Goal: Task Accomplishment & Management: Use online tool/utility

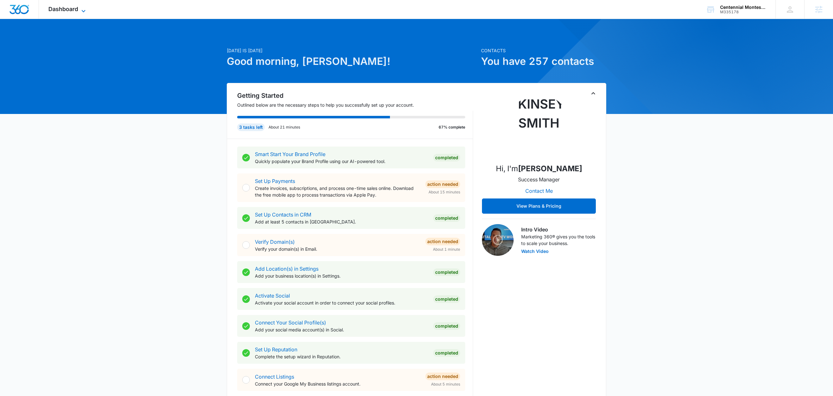
click at [82, 9] on icon at bounding box center [84, 11] width 8 height 8
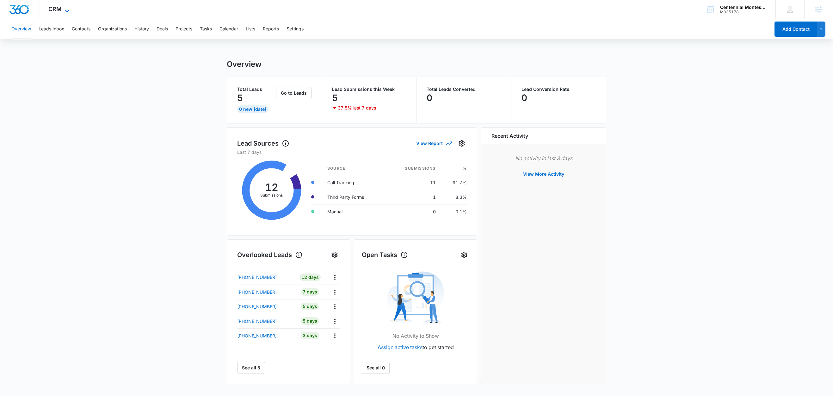
click at [61, 8] on span "CRM" at bounding box center [54, 9] width 13 height 7
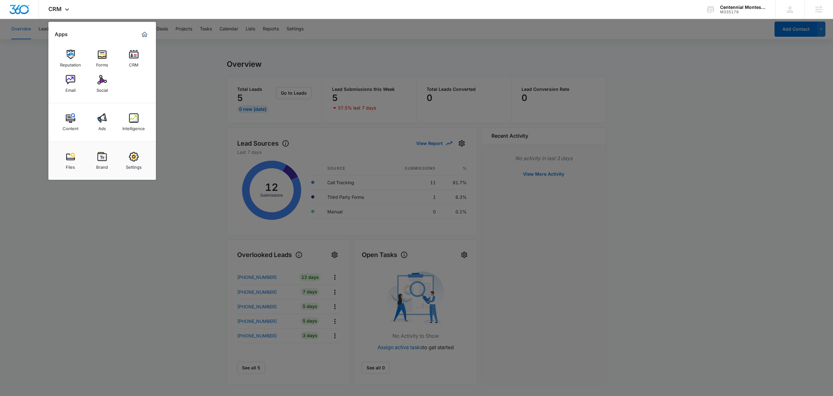
click at [193, 81] on div at bounding box center [416, 198] width 833 height 396
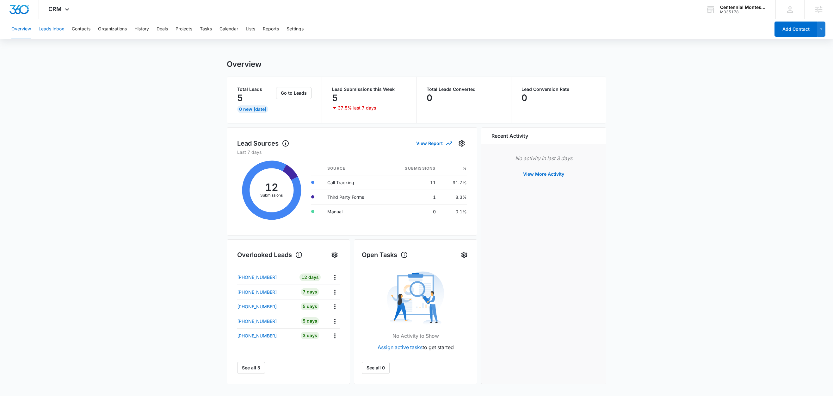
click at [53, 28] on button "Leads Inbox" at bounding box center [52, 29] width 26 height 20
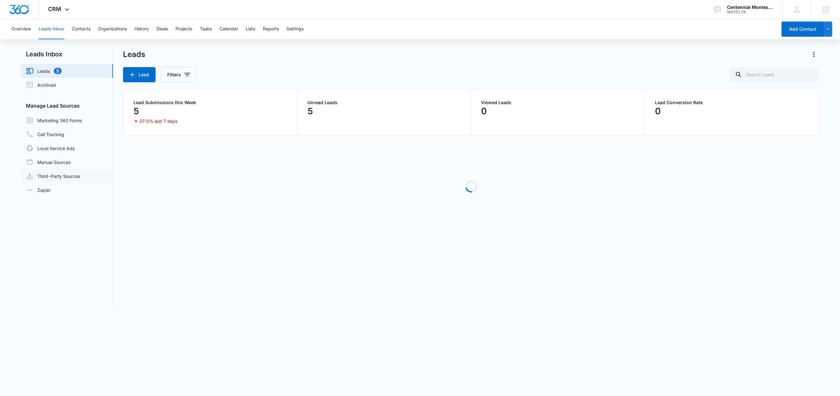
click at [73, 175] on link "Third-Party Sources" at bounding box center [53, 176] width 54 height 8
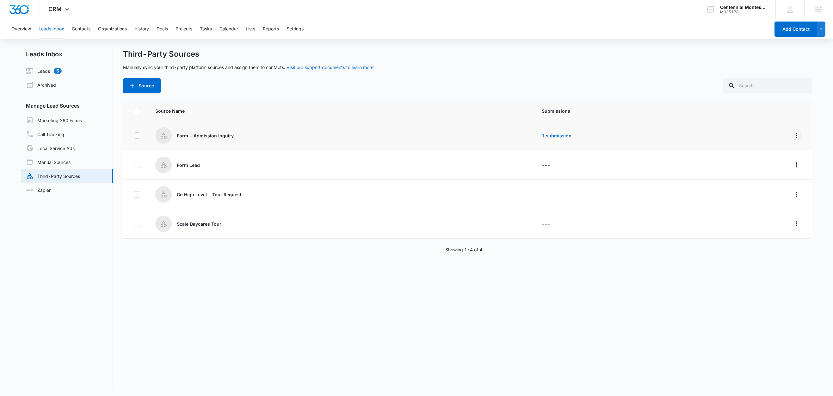
click at [796, 133] on icon "Overflow Menu" at bounding box center [796, 135] width 1 height 5
click at [765, 165] on button "Edit" at bounding box center [765, 162] width 59 height 9
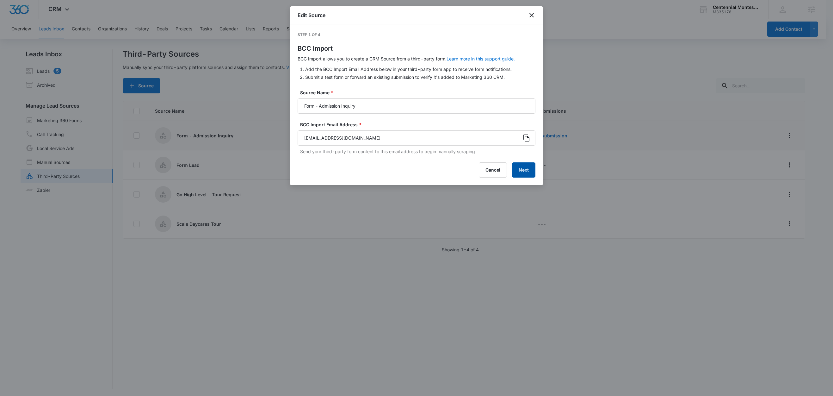
click at [523, 168] on button "Next" at bounding box center [523, 169] width 23 height 15
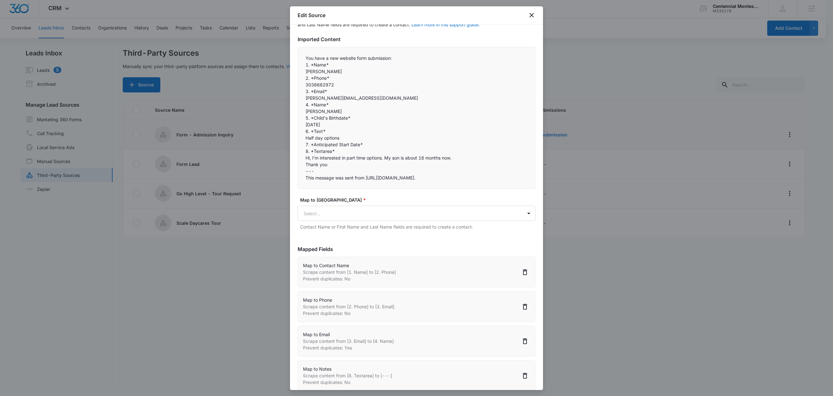
scroll to position [24, 0]
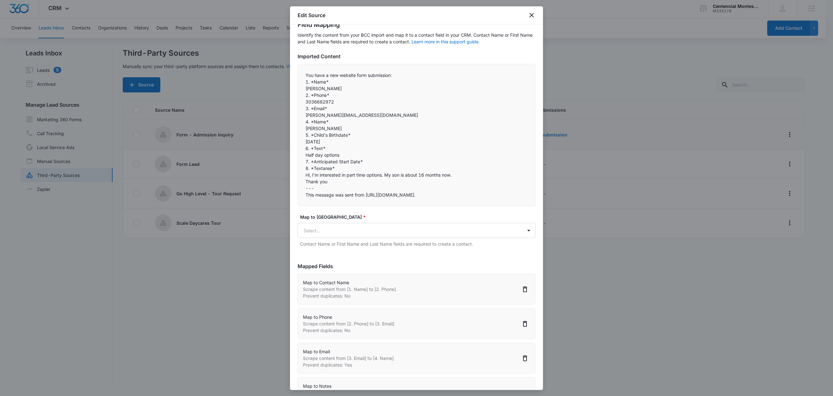
drag, startPoint x: 332, startPoint y: 82, endPoint x: 301, endPoint y: 82, distance: 30.7
click at [303, 82] on div "You have a new website form submission:  1. *Name* Olga Zhivnitskaya 2. *Ph…" at bounding box center [417, 135] width 238 height 142
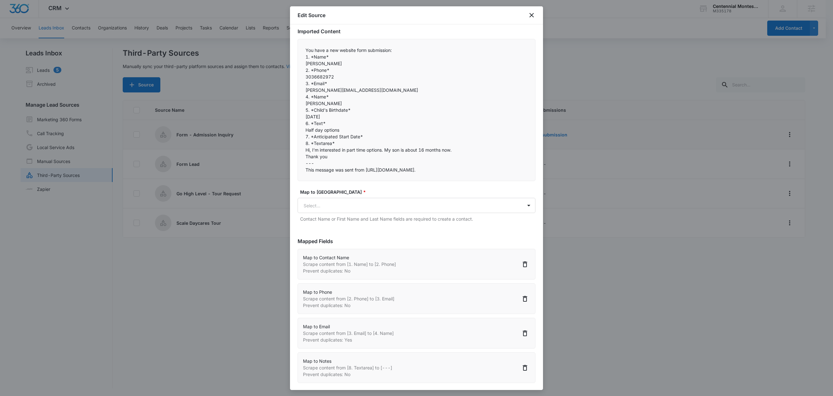
scroll to position [51, 0]
click at [420, 240] on p "Mapped Fields" at bounding box center [417, 239] width 238 height 8
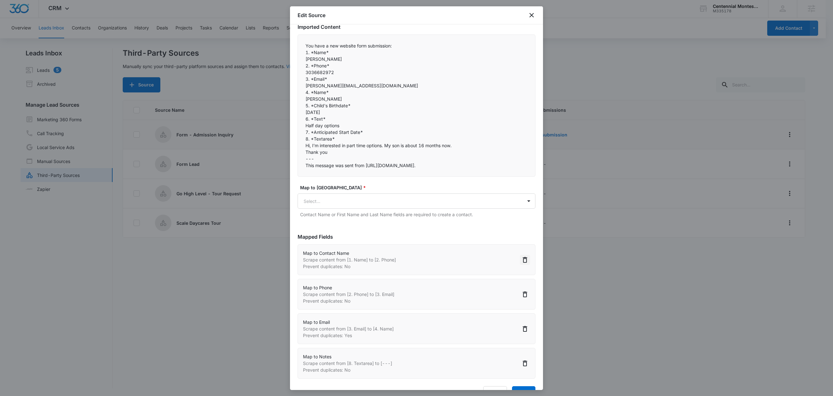
click at [521, 259] on icon "Delete" at bounding box center [525, 260] width 8 height 8
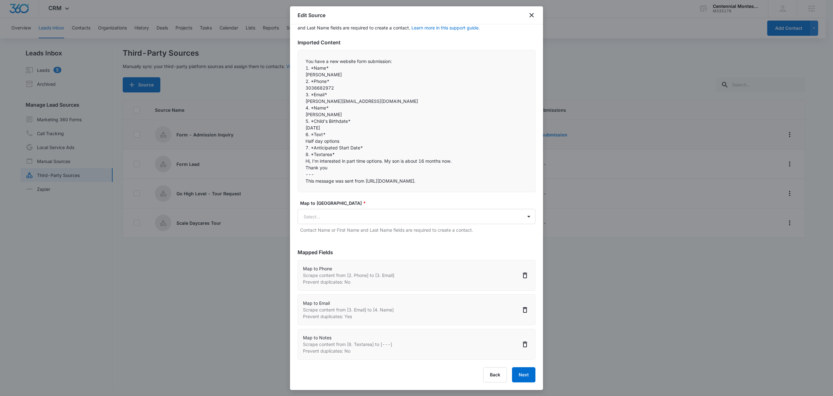
scroll to position [38, 0]
click at [517, 260] on div "Map to Phone Scrape content from [2. Phone] to [3. Email] Prevent duplicates: No" at bounding box center [417, 275] width 238 height 31
click at [521, 273] on icon "Delete" at bounding box center [525, 275] width 8 height 8
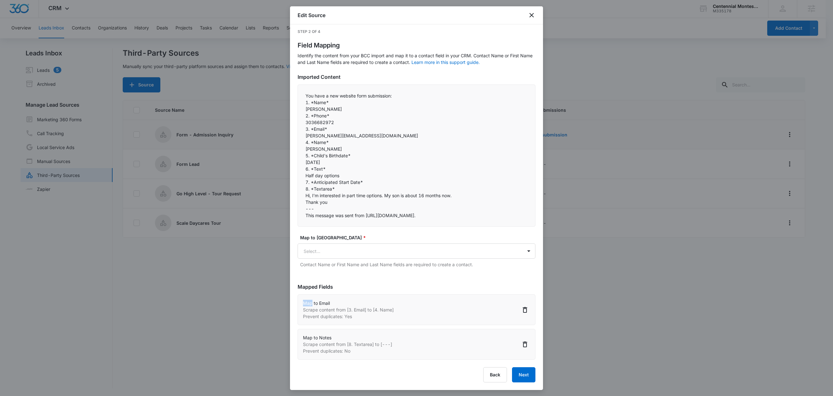
click at [515, 273] on form "Map to CRM Field * Select... Contact Name or First Name and Last Name fields ar…" at bounding box center [417, 254] width 238 height 41
click at [521, 312] on icon "Delete" at bounding box center [525, 310] width 8 height 8
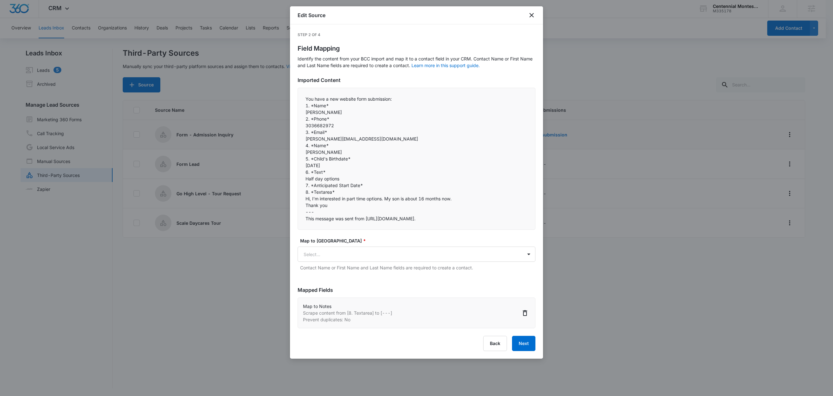
scroll to position [0, 0]
click at [528, 312] on icon "Delete" at bounding box center [525, 313] width 8 height 8
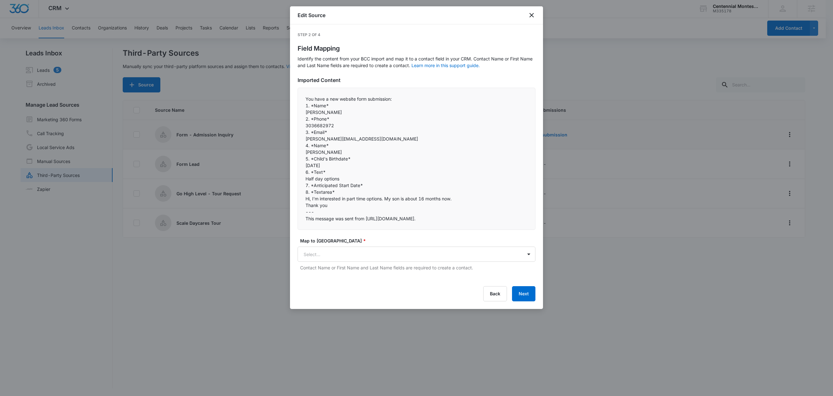
drag, startPoint x: 332, startPoint y: 108, endPoint x: 302, endPoint y: 107, distance: 30.4
click at [301, 106] on div "You have a new website form submission:  1. *Name* Olga Zhivnitskaya 2. *Ph…" at bounding box center [417, 159] width 238 height 142
copy p "1. *Name*"
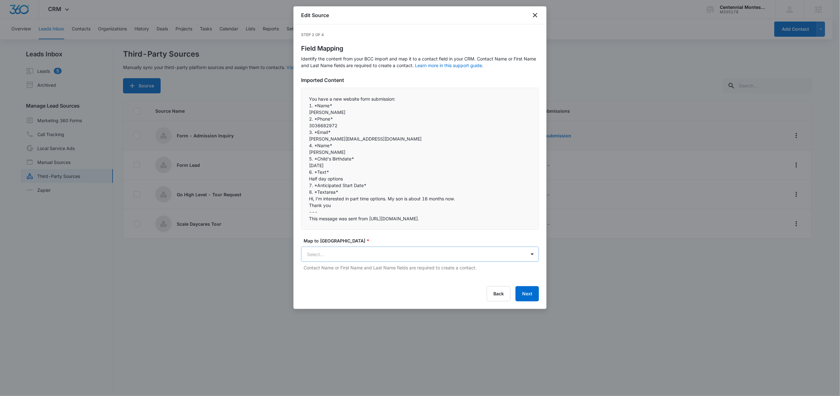
click at [320, 251] on body "CRM Apps Reputation Forms CRM Email Social Content Ads Intelligence Files Brand…" at bounding box center [420, 198] width 840 height 397
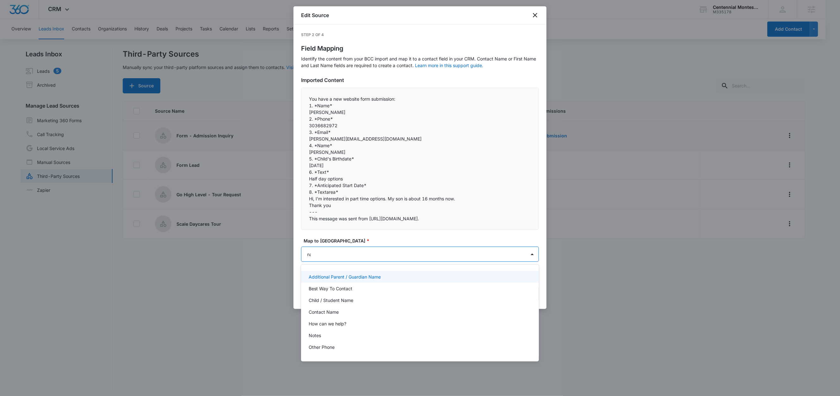
type input "name"
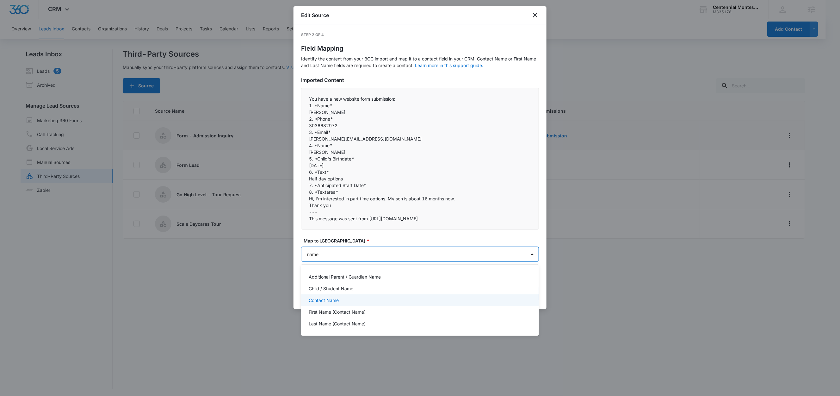
click at [345, 300] on div "Contact Name" at bounding box center [419, 300] width 221 height 7
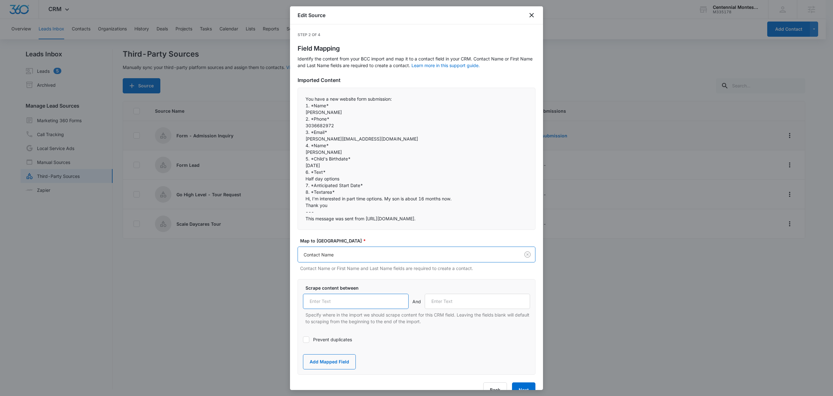
click at [346, 303] on input "text" at bounding box center [356, 301] width 106 height 15
paste input "1. *Name*"
type input "1. *Name*"
drag, startPoint x: 333, startPoint y: 119, endPoint x: 302, endPoint y: 120, distance: 31.0
click at [302, 120] on div "You have a new website form submission:  1. *Name* Olga Zhivnitskaya 2. *Ph…" at bounding box center [417, 159] width 238 height 142
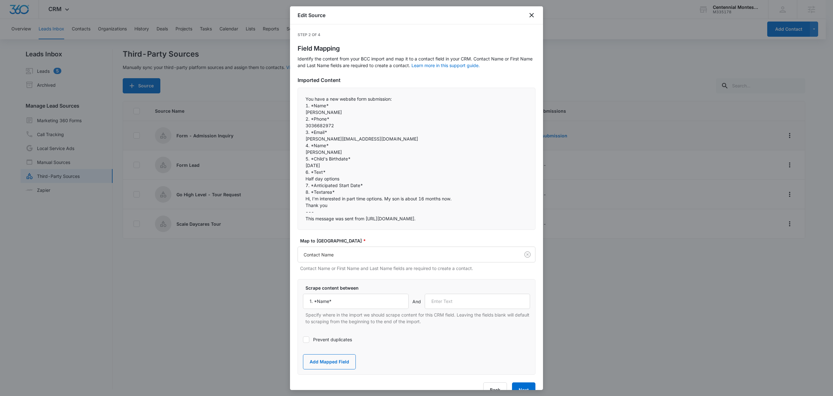
copy p "2. *Phone*"
click at [465, 306] on input "text" at bounding box center [478, 301] width 106 height 15
paste input "2. *Phone*"
type input "2. *Phone*"
click at [332, 360] on button "Add Mapped Field" at bounding box center [329, 361] width 53 height 15
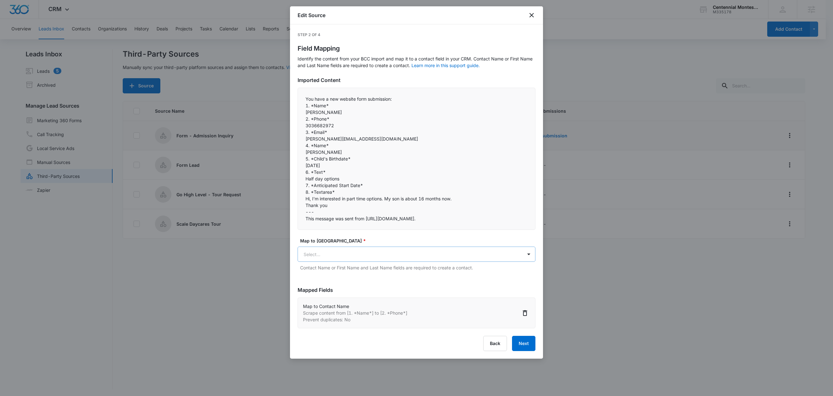
click at [354, 254] on body "CRM Apps Reputation Forms CRM Email Social Content Ads Intelligence Files Brand…" at bounding box center [416, 198] width 833 height 397
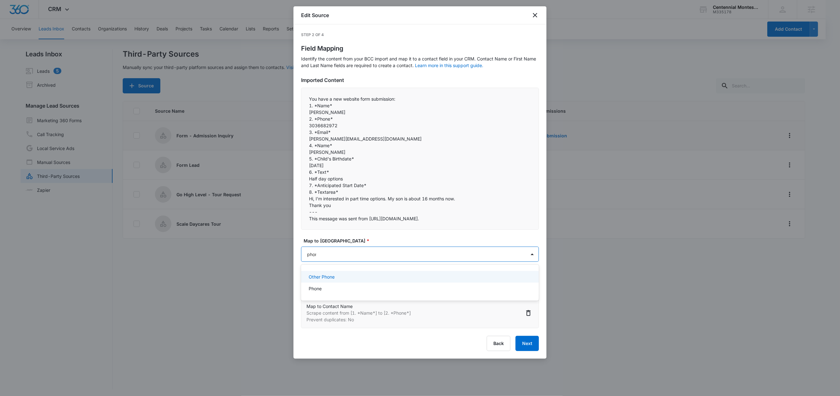
type input "phone"
click at [324, 292] on div "Phone" at bounding box center [420, 289] width 238 height 12
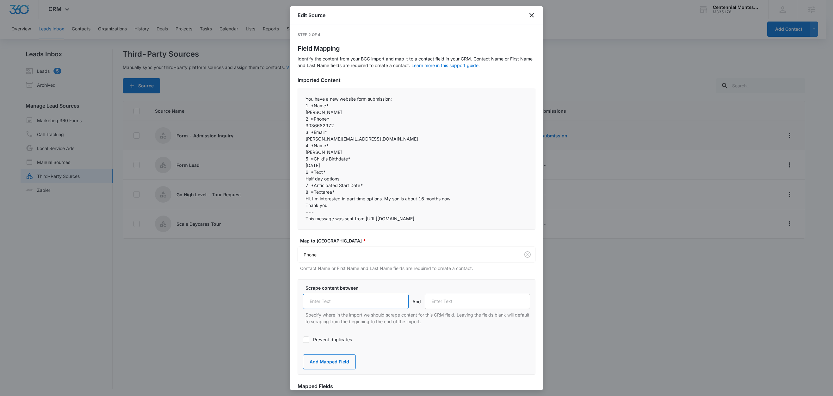
click at [331, 299] on input "text" at bounding box center [356, 301] width 106 height 15
paste input "2. *Phone*"
type input "2. *Phone*"
drag, startPoint x: 328, startPoint y: 131, endPoint x: 304, endPoint y: 134, distance: 24.3
click at [304, 134] on div "You have a new website form submission:  1. *Name* Olga Zhivnitskaya 2. *Ph…" at bounding box center [417, 159] width 238 height 142
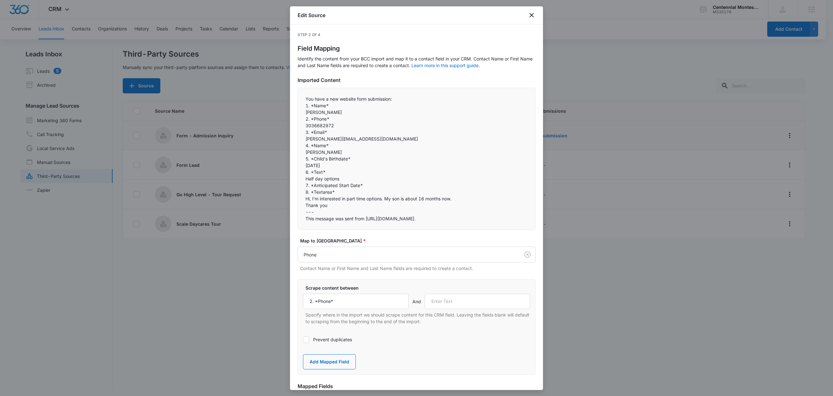
copy p "3. *Email*"
drag, startPoint x: 474, startPoint y: 306, endPoint x: 474, endPoint y: 303, distance: 3.2
click at [474, 306] on input "text" at bounding box center [478, 301] width 106 height 15
paste input "3. *Email*"
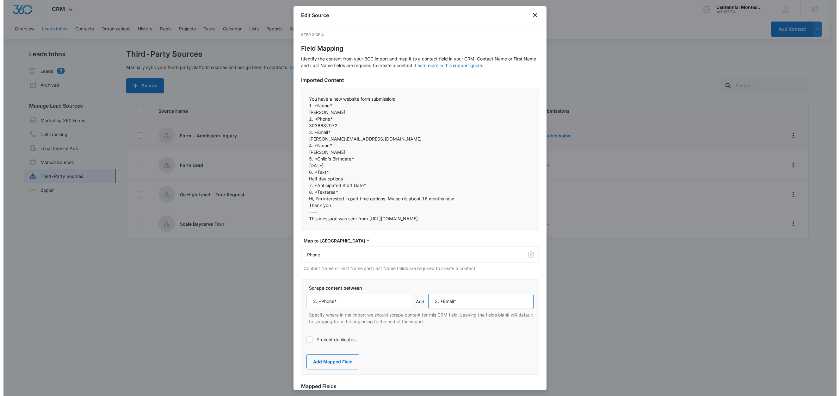
scroll to position [2, 0]
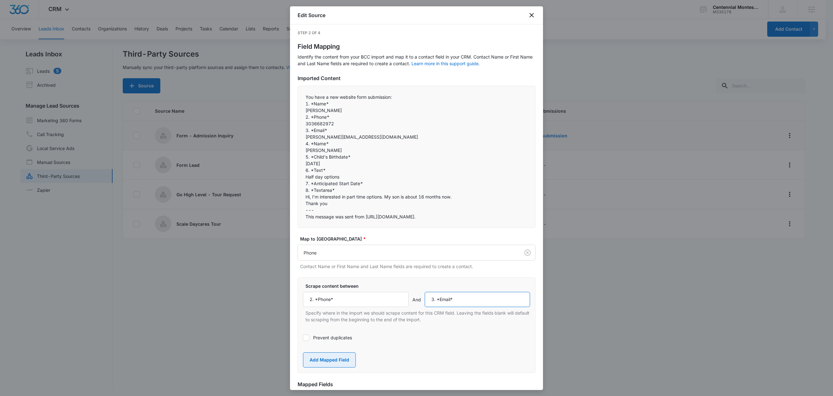
type input "3. *Email*"
drag, startPoint x: 342, startPoint y: 354, endPoint x: 345, endPoint y: 332, distance: 22.0
click at [342, 354] on button "Add Mapped Field" at bounding box center [329, 359] width 53 height 15
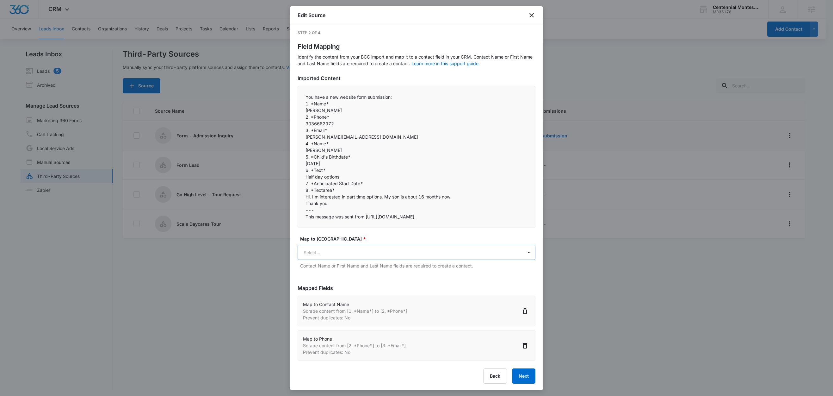
click at [338, 256] on body "CRM Apps Reputation Forms CRM Email Social Content Ads Intelligence Files Brand…" at bounding box center [416, 198] width 833 height 397
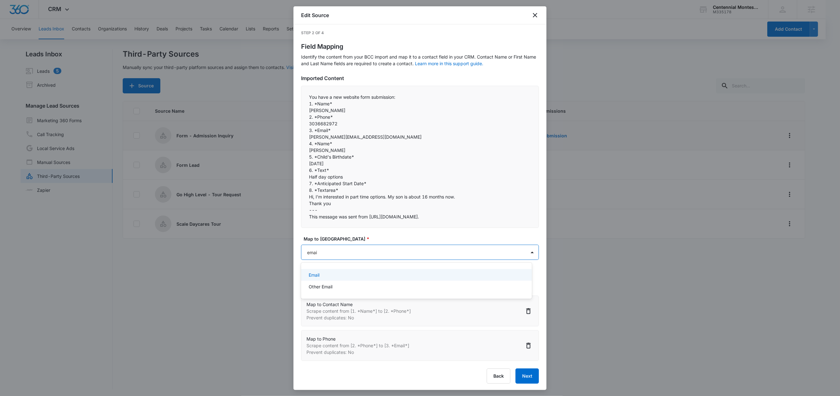
type input "email"
click at [359, 272] on div "Email" at bounding box center [416, 274] width 214 height 7
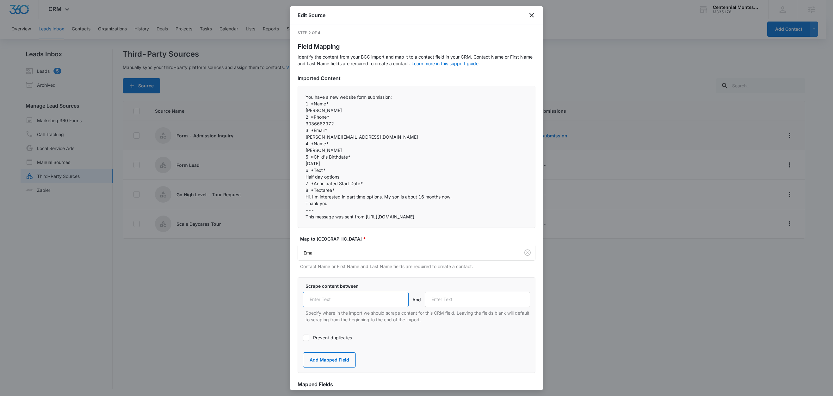
click at [353, 303] on input "text" at bounding box center [356, 299] width 106 height 15
paste input "3. *Email*"
type input "3. *Email*"
click at [338, 337] on label "Prevent duplicates" at bounding box center [416, 337] width 227 height 7
click at [303, 338] on input "Prevent duplicates" at bounding box center [303, 338] width 0 height 0
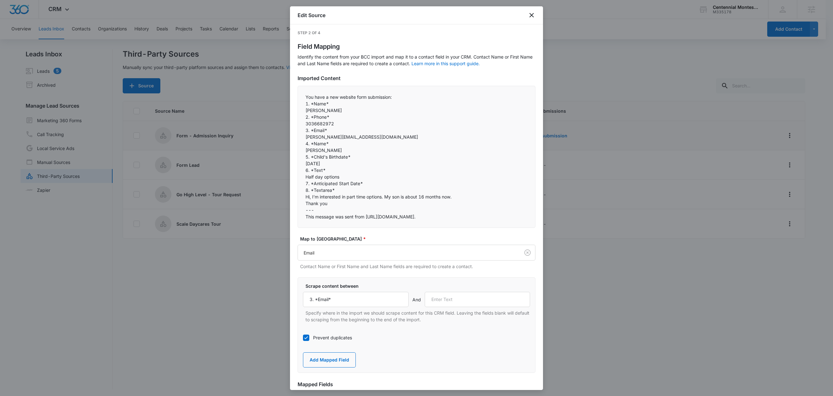
drag, startPoint x: 336, startPoint y: 142, endPoint x: 302, endPoint y: 144, distance: 34.5
click at [302, 144] on div "You have a new website form submission:  1. *Name* Olga Zhivnitskaya 2. *Ph…" at bounding box center [417, 157] width 238 height 142
click at [318, 148] on p "Olga Zhivnitskaya" at bounding box center [417, 150] width 222 height 7
drag, startPoint x: 310, startPoint y: 143, endPoint x: 300, endPoint y: 151, distance: 12.6
click at [303, 143] on div "You have a new website form submission:  1. *Name* Olga Zhivnitskaya 2. *Ph…" at bounding box center [417, 157] width 238 height 142
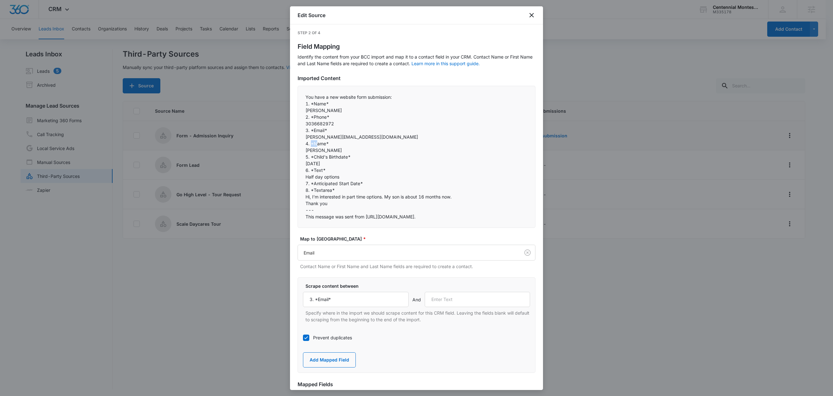
copy p "4."
click at [451, 302] on input "text" at bounding box center [478, 299] width 106 height 15
paste input "4."
type input "4."
click at [337, 361] on button "Add Mapped Field" at bounding box center [329, 359] width 53 height 15
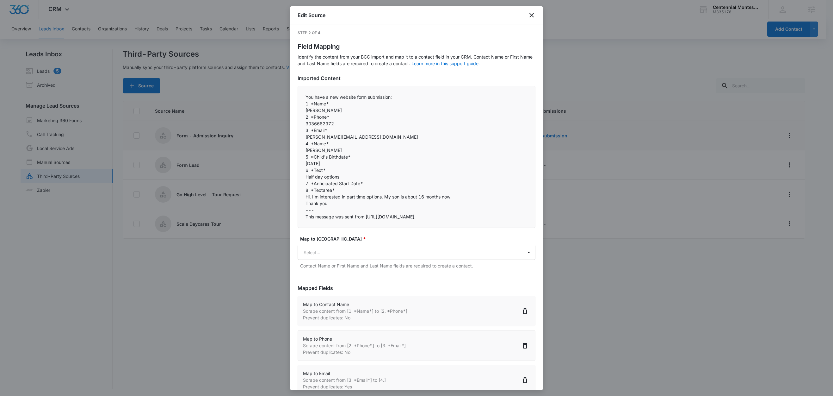
drag, startPoint x: 351, startPoint y: 156, endPoint x: 301, endPoint y: 157, distance: 49.7
click at [301, 157] on div "You have a new website form submission:  1. *Name* Olga Zhivnitskaya 2. *Ph…" at bounding box center [417, 157] width 238 height 142
copy p "5. *Child's Birthdate*"
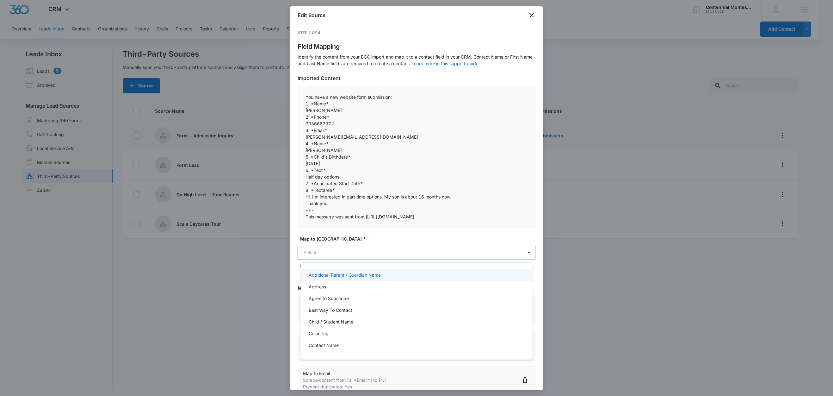
click at [329, 258] on body "CRM Apps Reputation Forms CRM Email Social Content Ads Intelligence Files Brand…" at bounding box center [416, 198] width 833 height 396
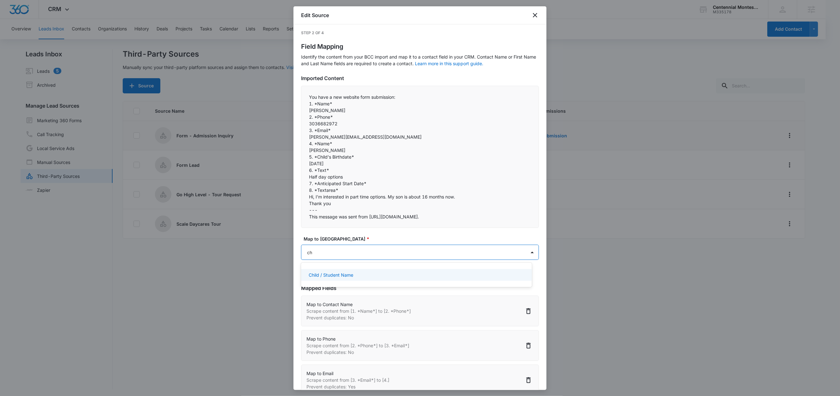
type input "c"
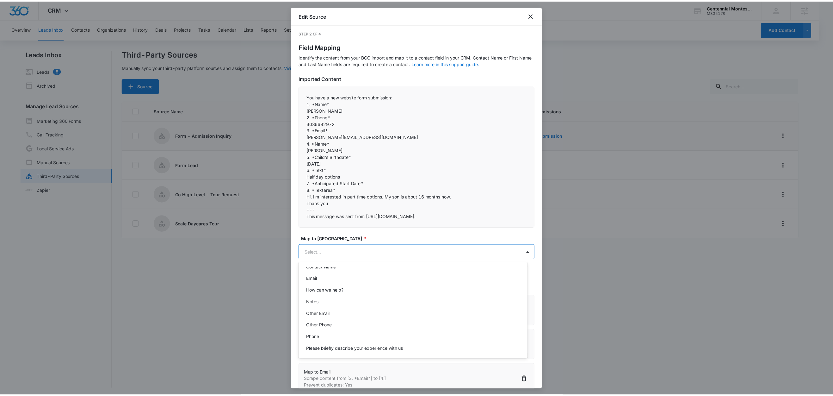
scroll to position [0, 0]
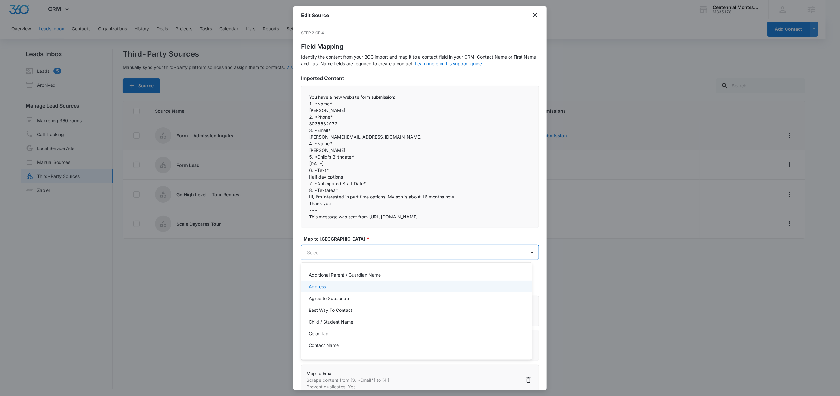
click at [408, 238] on div at bounding box center [420, 198] width 840 height 396
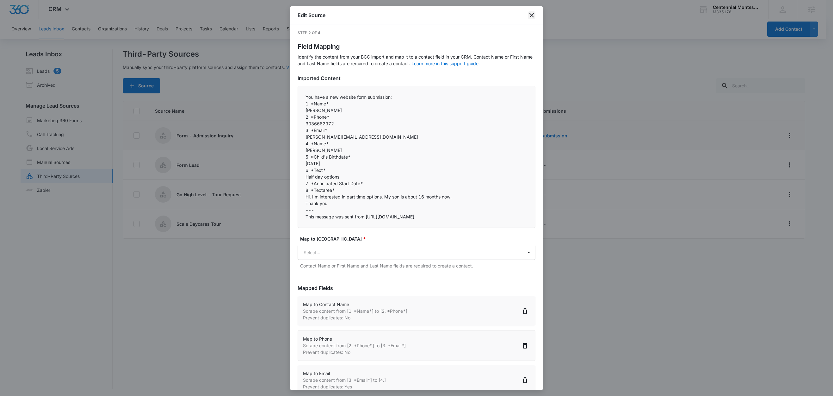
click at [533, 15] on icon "close" at bounding box center [532, 15] width 8 height 8
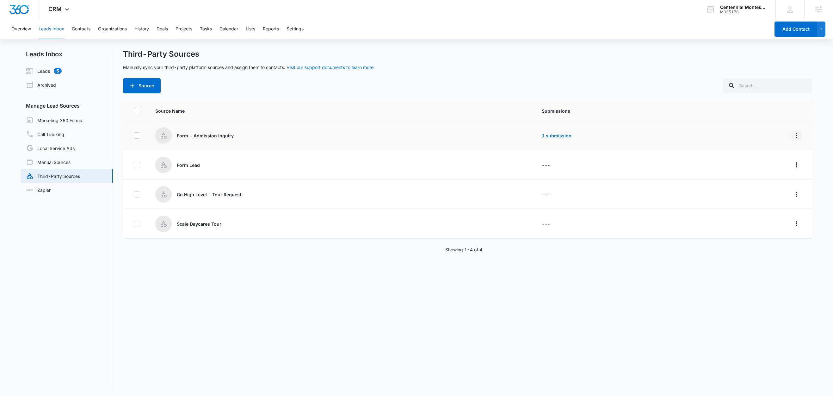
click at [793, 134] on icon "Overflow Menu" at bounding box center [797, 136] width 8 height 8
click at [761, 181] on div "Reset Source" at bounding box center [762, 181] width 36 height 4
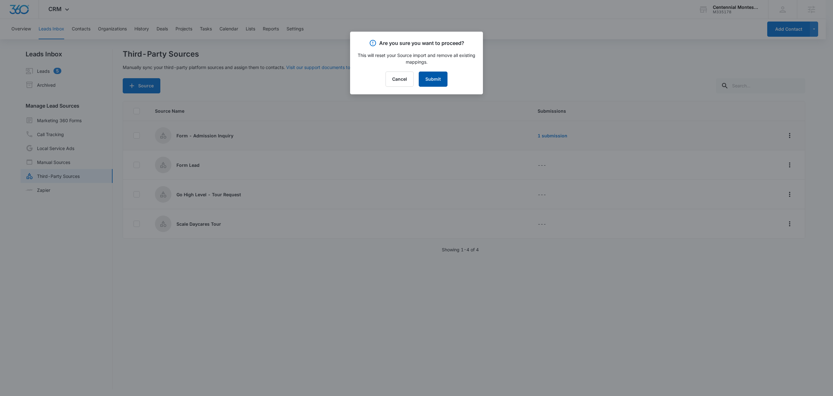
click at [431, 83] on button "Submit" at bounding box center [433, 78] width 29 height 15
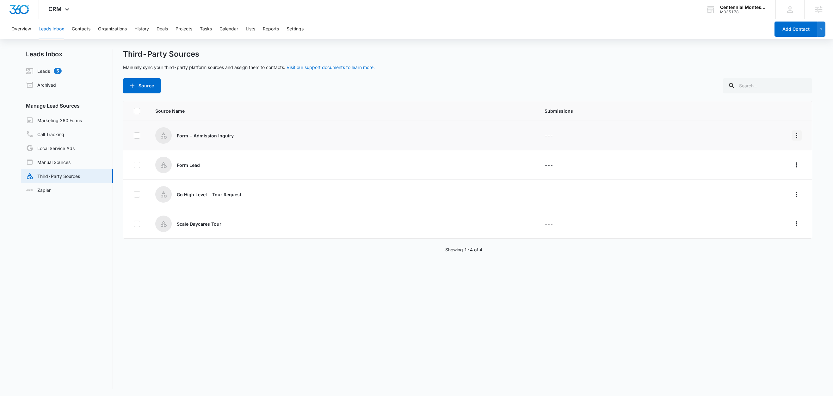
click at [793, 135] on icon "Overflow Menu" at bounding box center [797, 136] width 8 height 8
click at [764, 163] on div "Edit" at bounding box center [762, 162] width 36 height 4
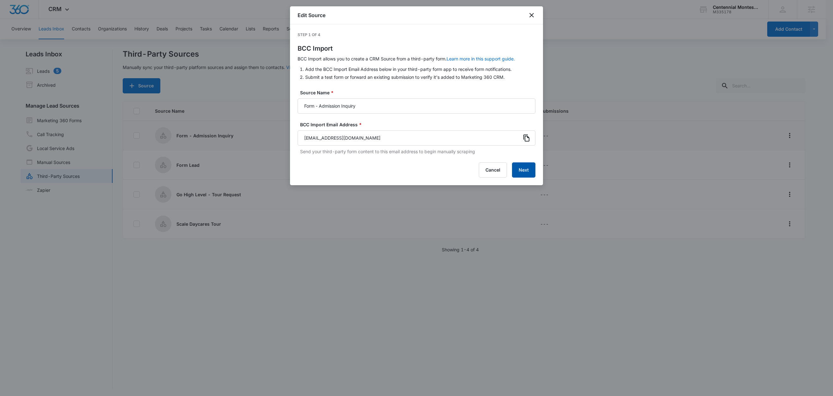
click at [533, 169] on button "Next" at bounding box center [523, 169] width 23 height 15
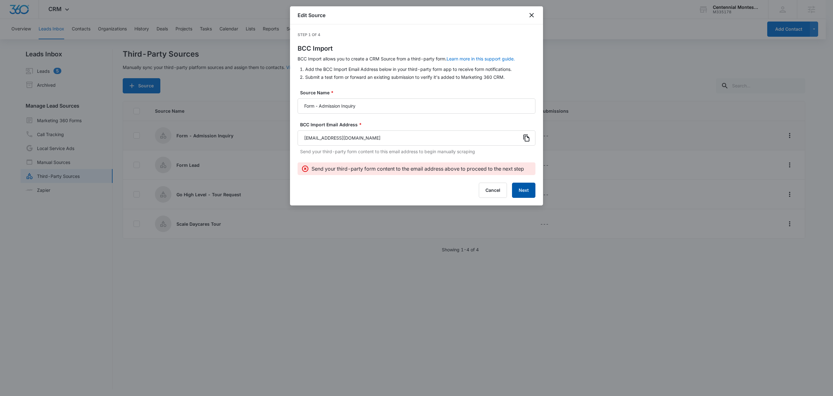
click at [533, 192] on button "Next" at bounding box center [523, 190] width 23 height 15
click at [527, 191] on button "Next" at bounding box center [523, 190] width 23 height 15
click at [533, 194] on button "Next" at bounding box center [523, 190] width 23 height 15
click at [529, 138] on icon at bounding box center [527, 138] width 8 height 8
click at [531, 192] on button "Next" at bounding box center [523, 190] width 23 height 15
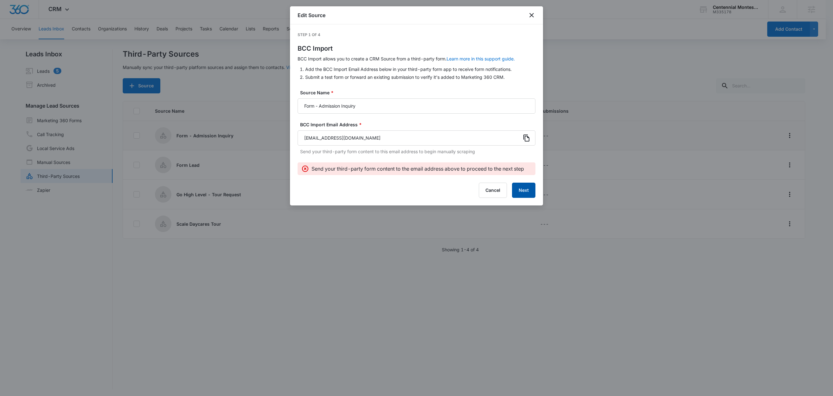
click at [522, 192] on button "Next" at bounding box center [523, 190] width 23 height 15
click at [530, 196] on button "Next" at bounding box center [523, 190] width 23 height 15
click at [525, 190] on button "Next" at bounding box center [523, 190] width 23 height 15
click at [523, 192] on button "Next" at bounding box center [523, 190] width 23 height 15
click at [531, 17] on icon "close" at bounding box center [532, 15] width 8 height 8
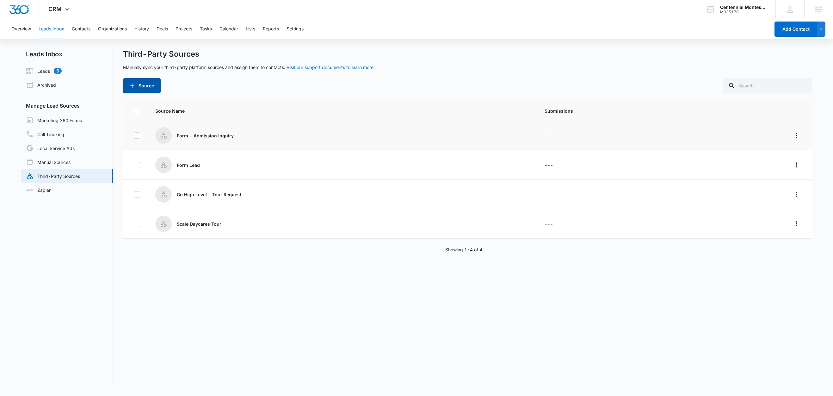
click at [146, 84] on button "Source" at bounding box center [142, 85] width 38 height 15
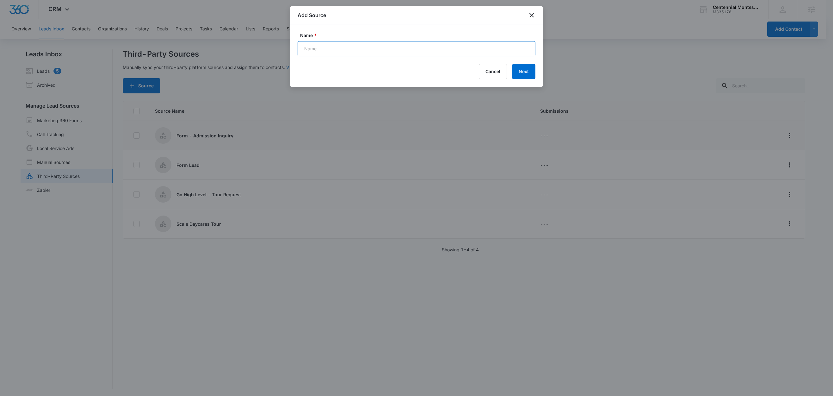
click at [346, 50] on input "Name *" at bounding box center [417, 48] width 238 height 15
type input "N"
click at [377, 50] on input "Web - Admission Inquiry Form" at bounding box center [417, 48] width 238 height 15
type input "Web - Admission Inquiry Form"
click at [522, 71] on button "Next" at bounding box center [523, 71] width 23 height 15
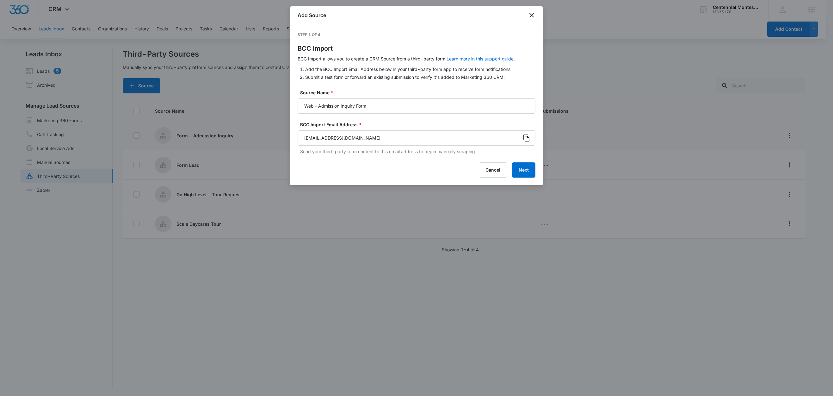
click at [526, 137] on icon at bounding box center [527, 138] width 8 height 8
click at [529, 139] on icon at bounding box center [527, 137] width 6 height 7
click at [528, 171] on button "Next" at bounding box center [523, 169] width 23 height 15
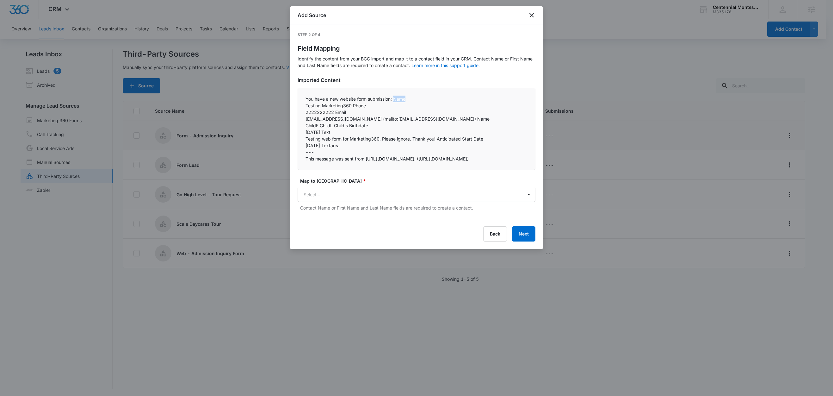
drag, startPoint x: 407, startPoint y: 101, endPoint x: 395, endPoint y: 100, distance: 12.7
click at [395, 100] on p "You have a new website form submission: Name" at bounding box center [417, 99] width 222 height 7
copy p "Name"
click at [360, 201] on body "CRM Apps Reputation Forms CRM Email Social Content Ads Intelligence Files Brand…" at bounding box center [416, 198] width 833 height 397
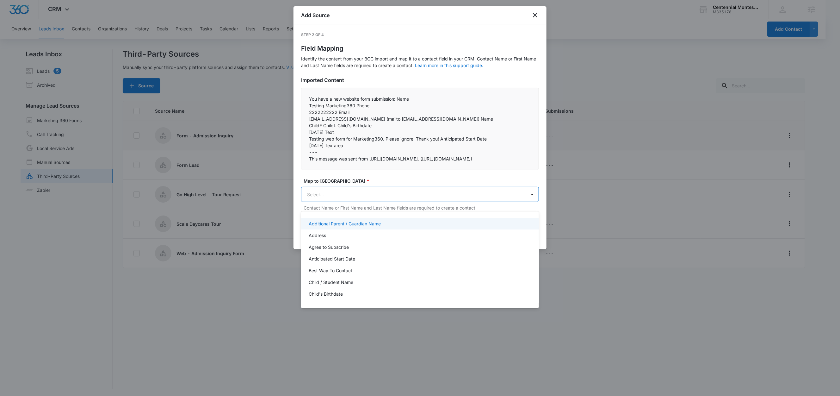
paste input "Name"
type input "Name"
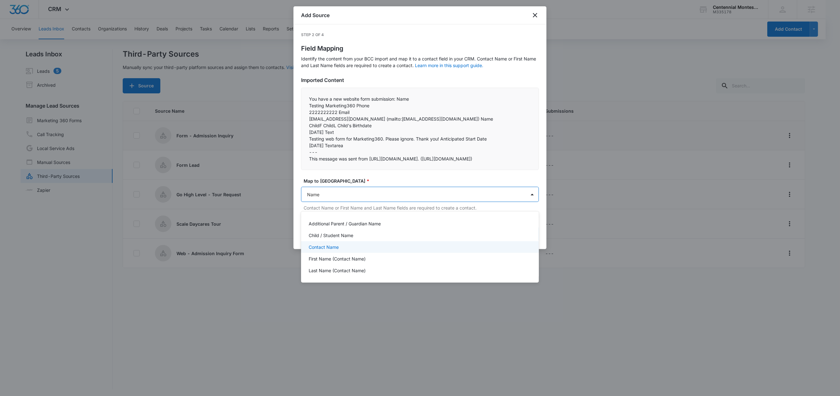
click at [343, 245] on div "Contact Name" at bounding box center [419, 247] width 221 height 7
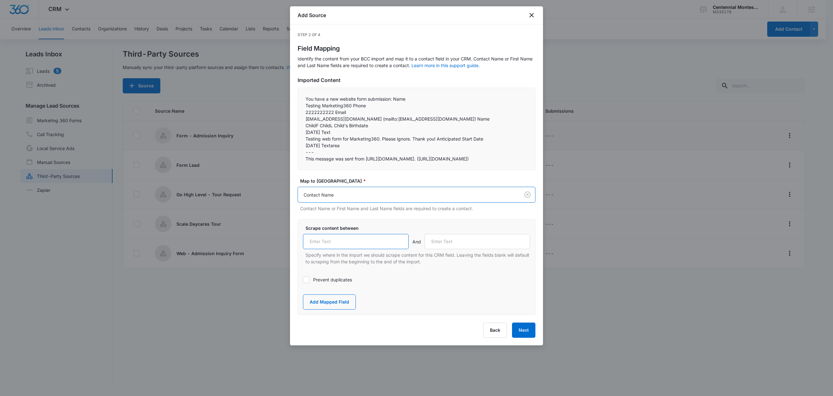
click at [338, 249] on input "text" at bounding box center [356, 241] width 106 height 15
paste input "Name"
type input "Name"
drag, startPoint x: 368, startPoint y: 104, endPoint x: 354, endPoint y: 108, distance: 14.1
click at [354, 108] on p "Testing Marketing360 Phone" at bounding box center [417, 105] width 222 height 7
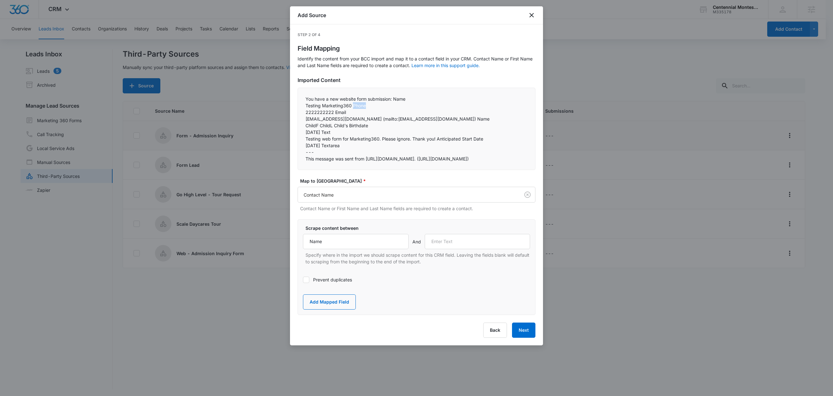
copy p "Phone"
click at [475, 246] on input "text" at bounding box center [478, 241] width 106 height 15
paste input "Phone"
type input "Phone"
click at [347, 309] on button "Add Mapped Field" at bounding box center [329, 301] width 53 height 15
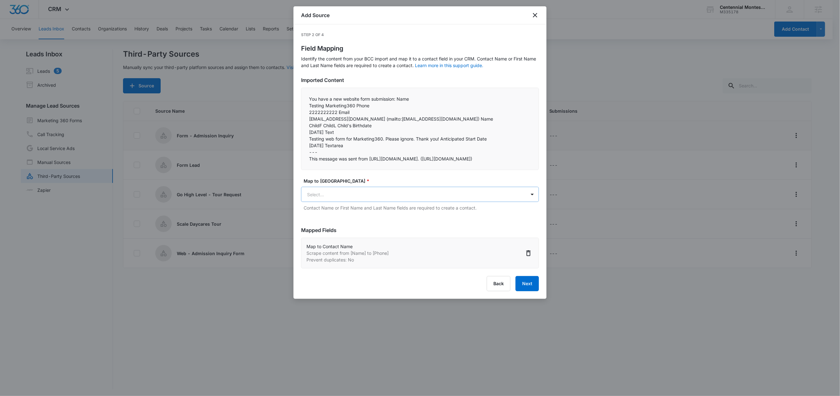
click at [342, 197] on body "CRM Apps Reputation Forms CRM Email Social Content Ads Intelligence Files Brand…" at bounding box center [420, 198] width 840 height 397
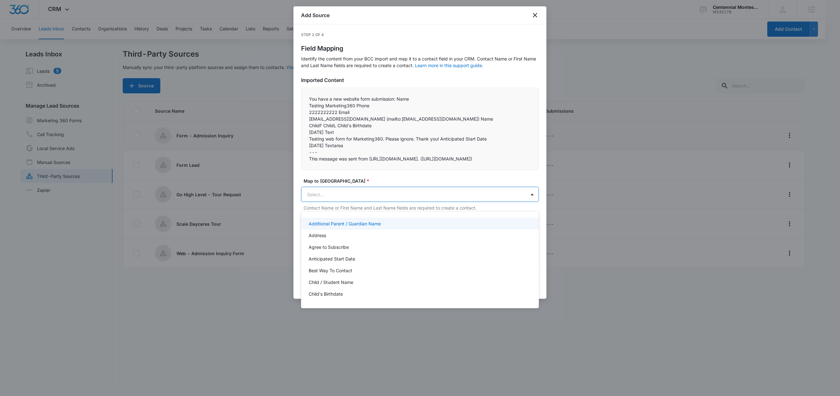
paste input "Phone"
type input "Phone"
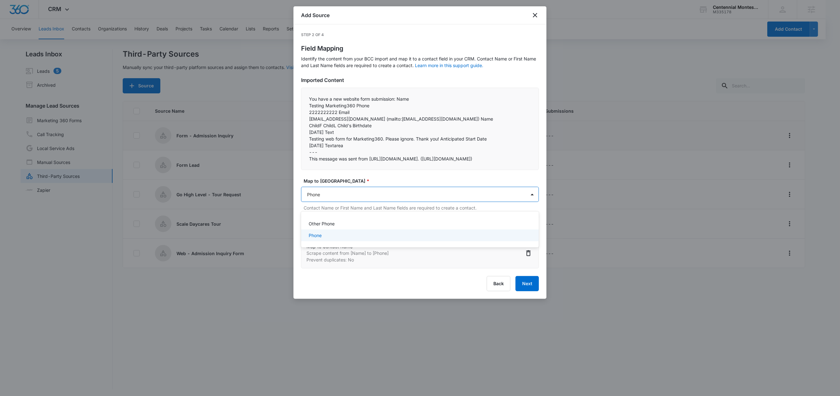
click at [326, 236] on div "Phone" at bounding box center [419, 235] width 221 height 7
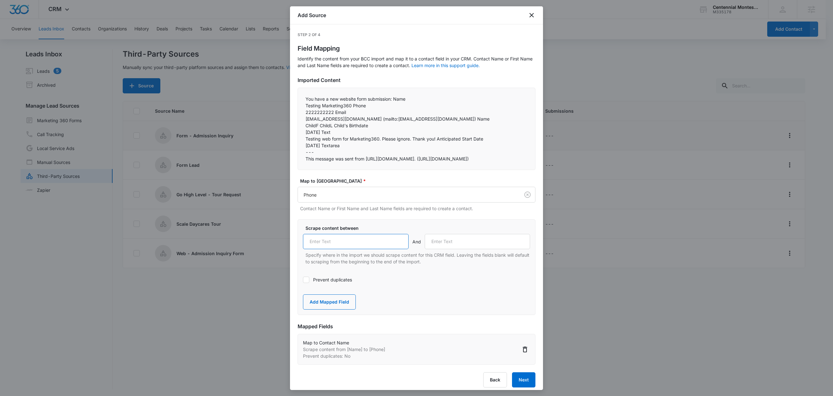
click at [339, 247] on input "text" at bounding box center [356, 241] width 106 height 15
paste input "Phone"
type input "Phone"
drag, startPoint x: 349, startPoint y: 112, endPoint x: 336, endPoint y: 114, distance: 12.8
click at [336, 114] on p "2222222222 Email" at bounding box center [417, 112] width 222 height 7
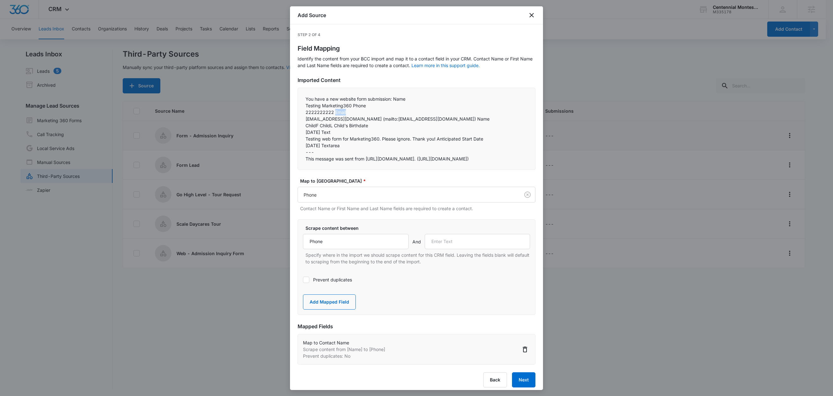
copy p "Email"
click at [449, 249] on input "text" at bounding box center [478, 241] width 106 height 15
paste input "Email"
type input "Email"
click at [335, 309] on button "Add Mapped Field" at bounding box center [329, 301] width 53 height 15
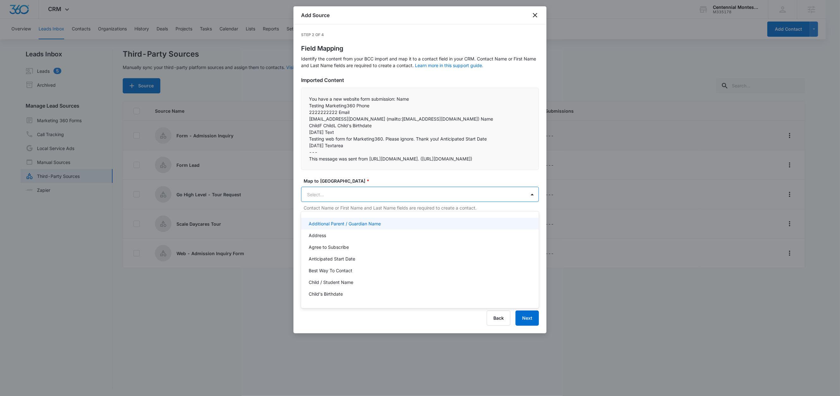
click at [335, 197] on body "CRM Apps Reputation Forms CRM Email Social Content Ads Intelligence Files Brand…" at bounding box center [420, 198] width 840 height 396
paste input "Email"
type input "Email"
click at [330, 225] on div "Email" at bounding box center [419, 223] width 221 height 7
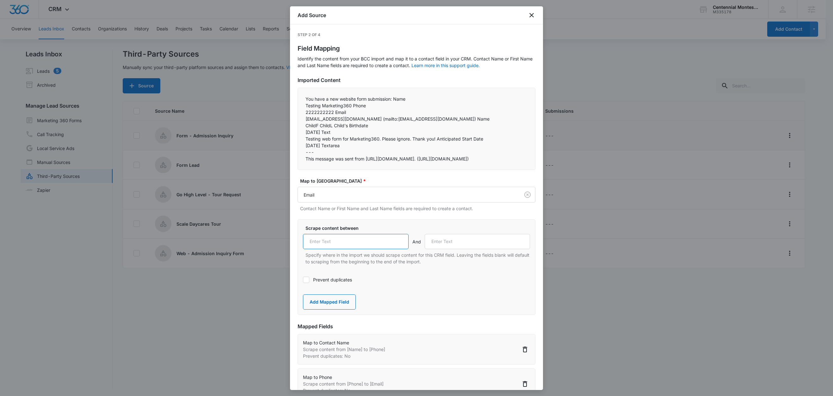
click at [334, 245] on input "text" at bounding box center [356, 241] width 106 height 15
paste input "Email"
type input "Email"
click at [329, 283] on label "Prevent duplicates" at bounding box center [416, 279] width 227 height 7
click at [303, 280] on input "Prevent duplicates" at bounding box center [303, 280] width 0 height 0
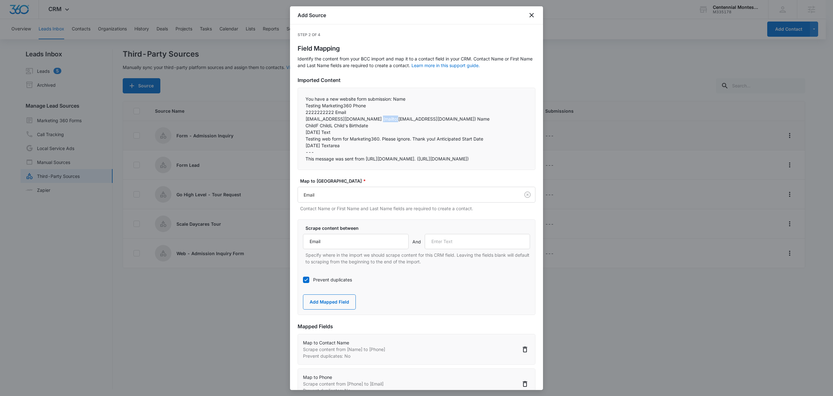
drag, startPoint x: 375, startPoint y: 120, endPoint x: 390, endPoint y: 121, distance: 15.5
click at [390, 121] on p "testcontact@marketing360.com (mailto:testcontact@marketing360.com) Name" at bounding box center [417, 118] width 222 height 7
copy p "(mailto:"
click at [457, 248] on input "text" at bounding box center [478, 241] width 106 height 15
paste input "(mailto:"
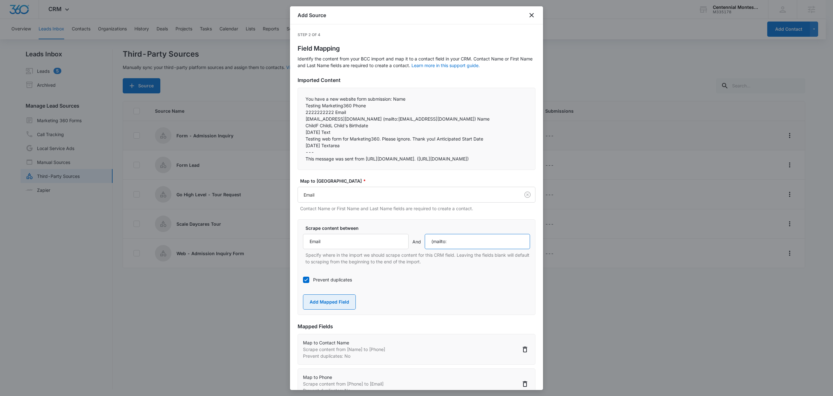
type input "(mailto:"
click at [337, 309] on button "Add Mapped Field" at bounding box center [329, 301] width 53 height 15
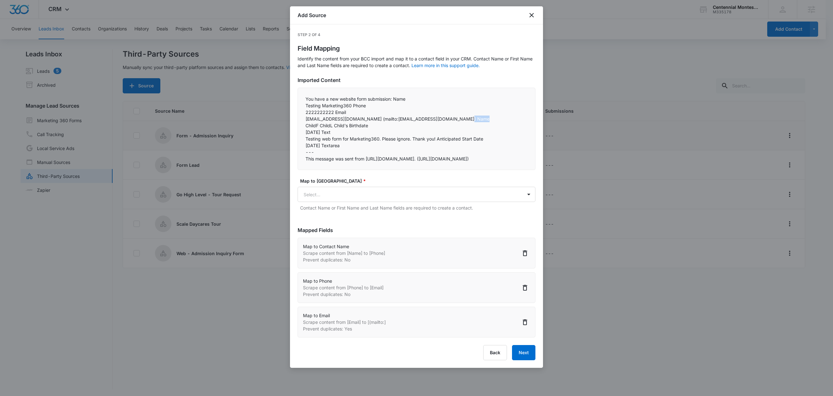
drag, startPoint x: 472, startPoint y: 119, endPoint x: 458, endPoint y: 121, distance: 14.3
click at [458, 121] on p "testcontact@marketing360.com (mailto:testcontact@marketing360.com) Name" at bounding box center [417, 118] width 222 height 7
copy p ") Name"
click at [345, 207] on body "CRM Apps Reputation Forms CRM Email Social Content Ads Intelligence Files Brand…" at bounding box center [416, 198] width 833 height 397
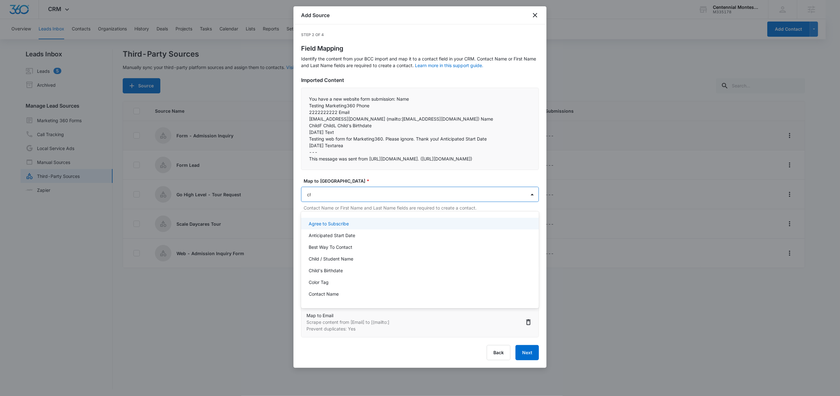
type input "chi"
click at [357, 224] on div "Child / Student Name" at bounding box center [419, 223] width 221 height 7
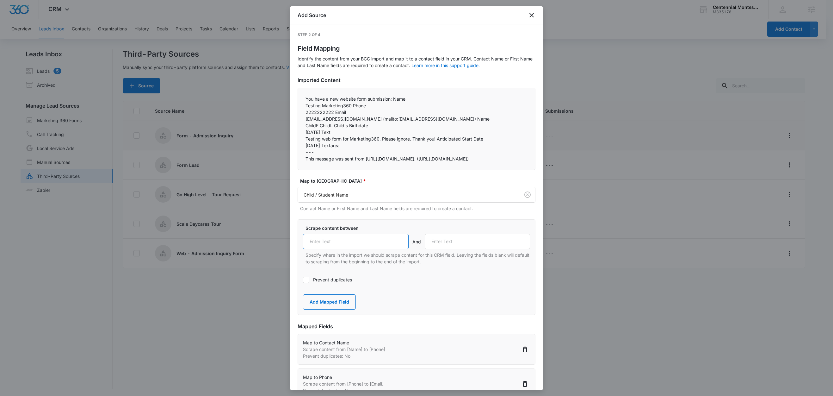
click at [346, 249] on input "text" at bounding box center [356, 241] width 106 height 15
paste input ") Name"
type input ") Name"
drag, startPoint x: 371, startPoint y: 125, endPoint x: 336, endPoint y: 126, distance: 35.1
click at [336, 126] on p "ChildF ChildL Child's Birthdate" at bounding box center [417, 125] width 222 height 7
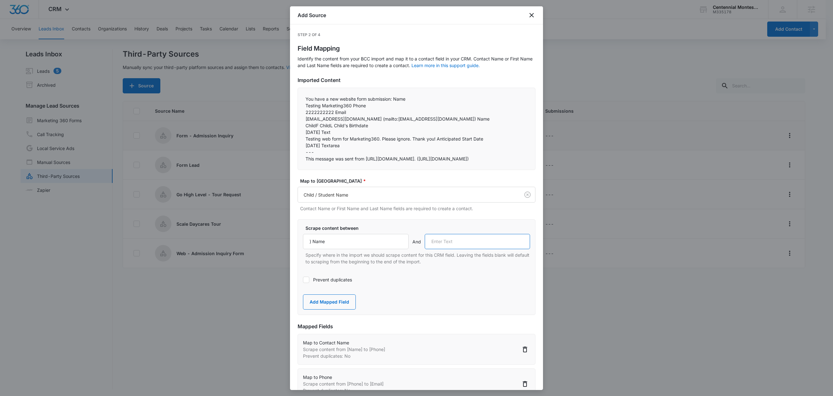
click at [442, 249] on input "text" at bounding box center [478, 241] width 106 height 15
paste input "Child's Birthdate"
type input "Child's Birthdate"
click at [348, 309] on button "Add Mapped Field" at bounding box center [329, 301] width 53 height 15
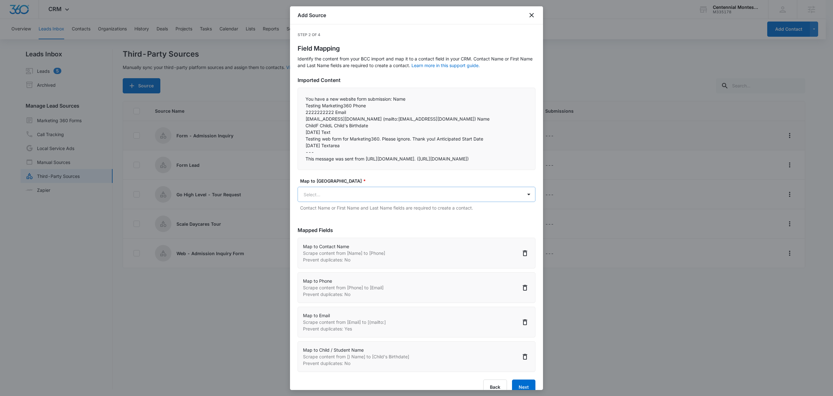
click at [345, 203] on body "CRM Apps Reputation Forms CRM Email Social Content Ads Intelligence Files Brand…" at bounding box center [416, 198] width 833 height 397
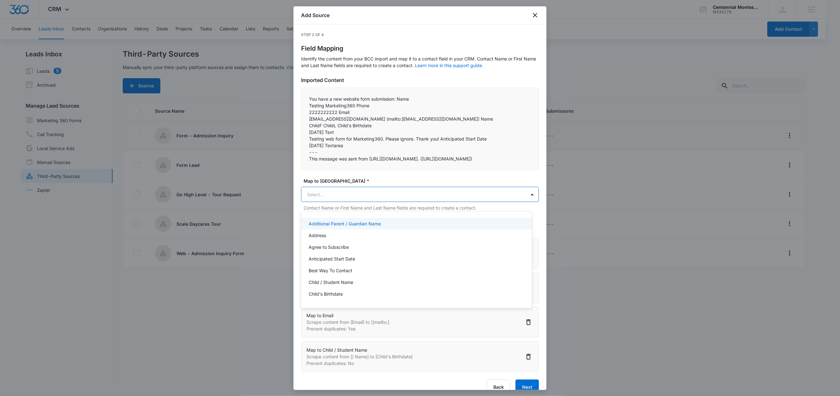
paste input "Child's Birthdate"
type input "Child's Birthdate"
click at [341, 226] on p "Child's Birthdate" at bounding box center [326, 223] width 34 height 7
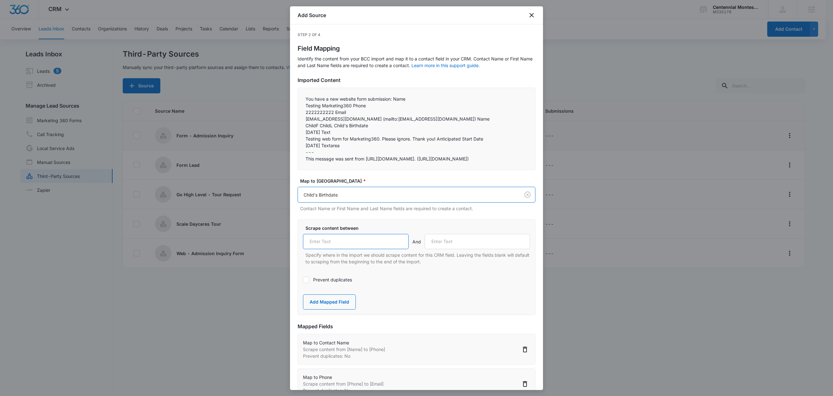
click at [351, 248] on input "text" at bounding box center [356, 241] width 106 height 15
paste input "Child's Birthdate"
type input "Child's Birthdate"
drag, startPoint x: 342, startPoint y: 130, endPoint x: 334, endPoint y: 131, distance: 8.3
click at [334, 131] on p "07/27/2020 Text" at bounding box center [417, 132] width 222 height 7
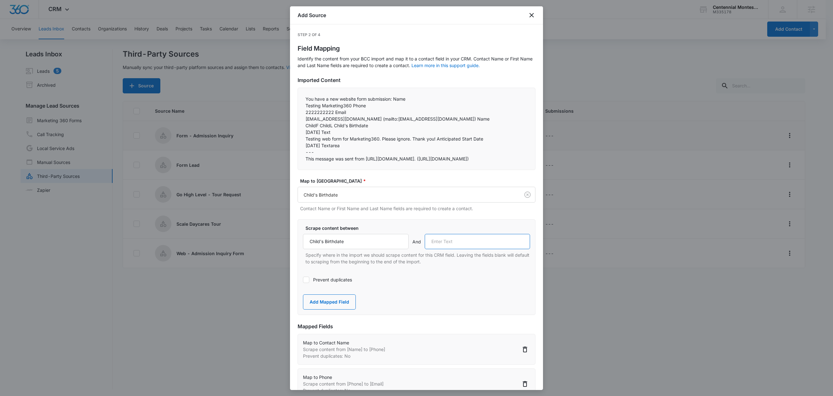
click at [449, 249] on input "text" at bounding box center [478, 241] width 106 height 15
paste input "Text"
type input "Text"
click at [342, 307] on button "Add Mapped Field" at bounding box center [329, 301] width 53 height 15
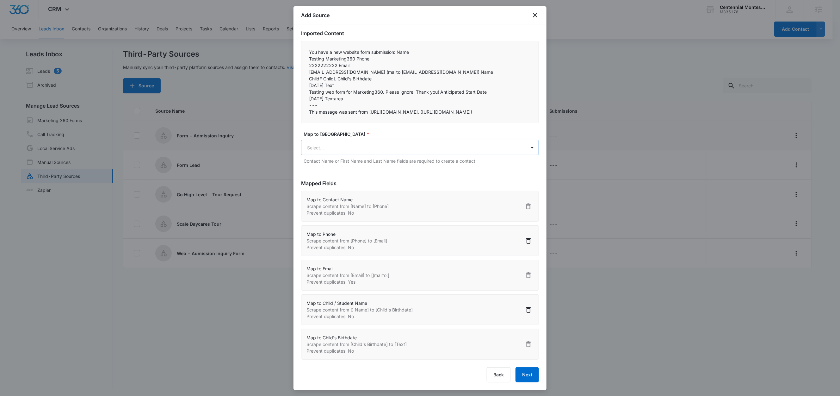
click at [337, 144] on body "CRM Apps Reputation Forms CRM Email Social Content Ads Intelligence Files Brand…" at bounding box center [420, 198] width 840 height 397
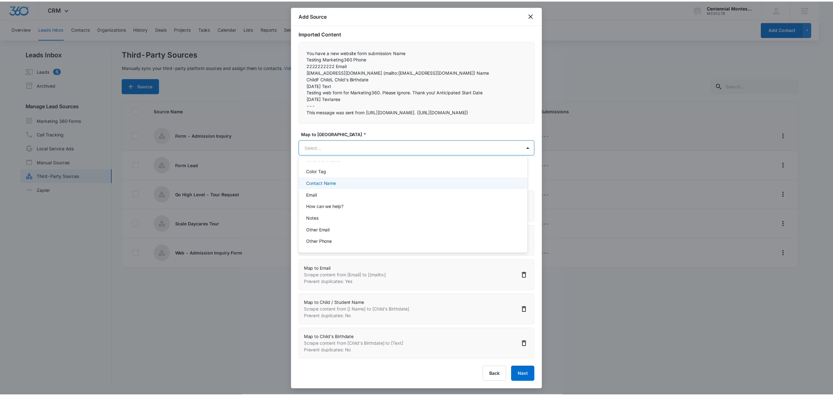
scroll to position [86, 0]
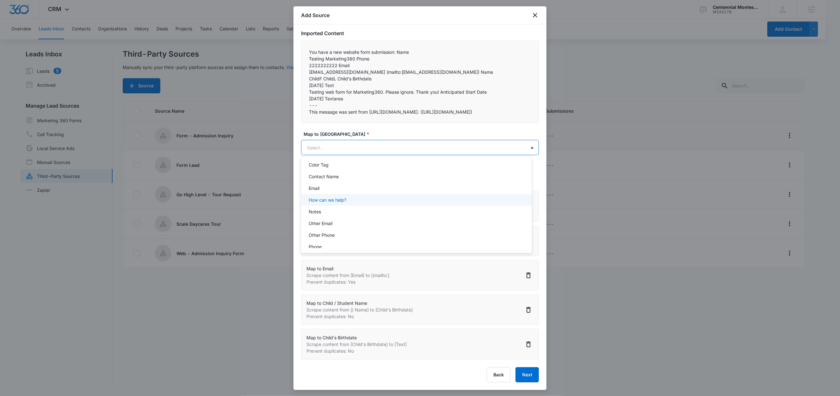
click at [349, 197] on div "How can we help?" at bounding box center [416, 199] width 214 height 7
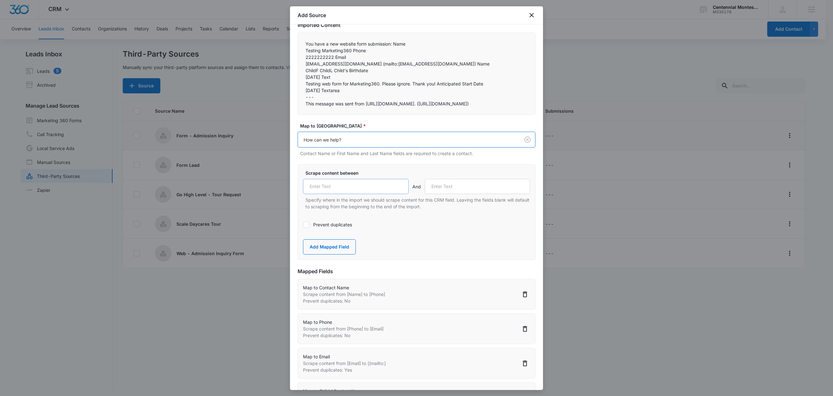
click at [349, 202] on div "Scrape content between And Specify where in the import we should scrape content…" at bounding box center [416, 190] width 227 height 40
click at [351, 194] on input "text" at bounding box center [356, 186] width 106 height 15
paste input "Text"
type input "Text"
drag, startPoint x: 483, startPoint y: 84, endPoint x: 438, endPoint y: 84, distance: 45.6
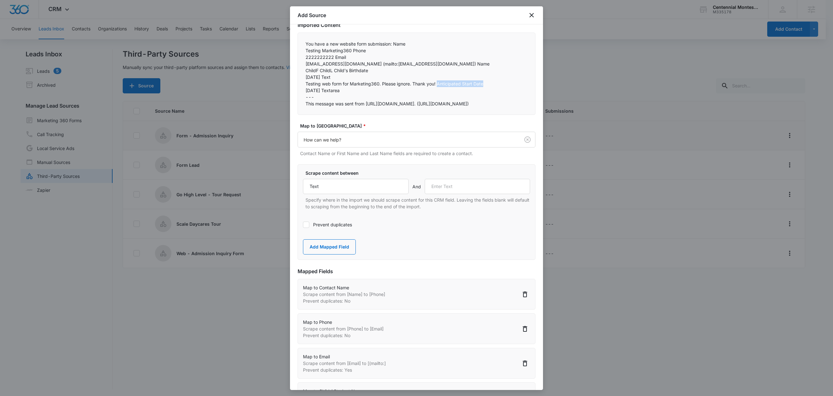
click at [438, 84] on p "Testing web form for Marketing360. Please ignore. Thank you! Anticipated Start …" at bounding box center [417, 83] width 222 height 7
click at [444, 194] on input "text" at bounding box center [478, 186] width 106 height 15
paste input "Anticipated Start Date"
type input "Anticipated Start Date"
click at [345, 254] on button "Add Mapped Field" at bounding box center [329, 246] width 53 height 15
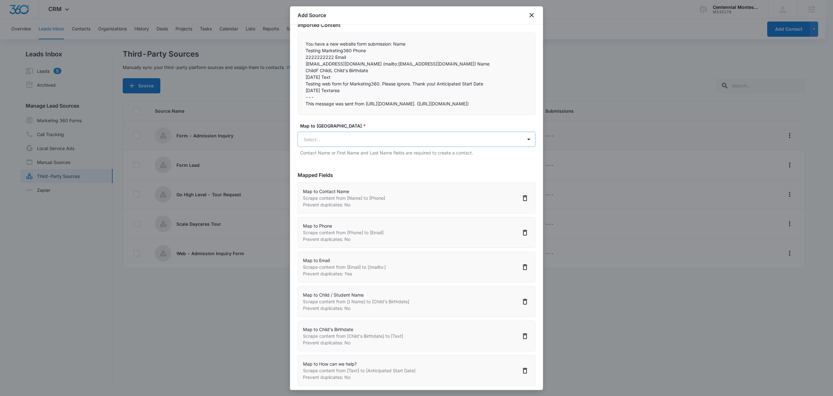
click at [352, 148] on body "CRM Apps Reputation Forms CRM Email Social Content Ads Intelligence Files Brand…" at bounding box center [416, 198] width 833 height 397
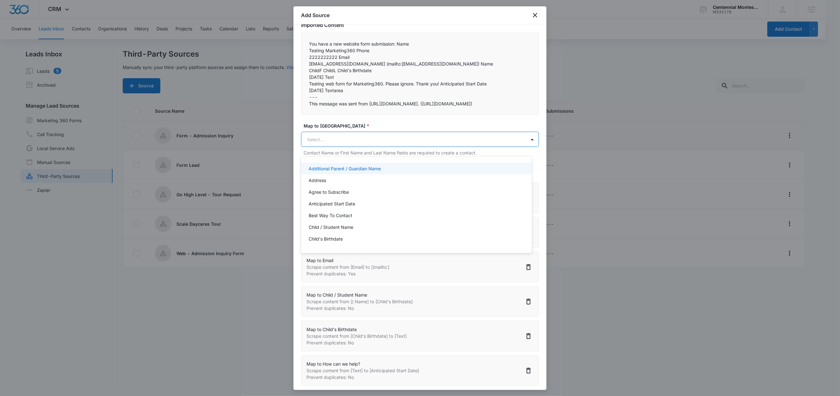
paste input "Anticipated Start Date"
type input "Anticipated Start Date"
click at [354, 167] on p "Anticipated Start Date" at bounding box center [332, 168] width 47 height 7
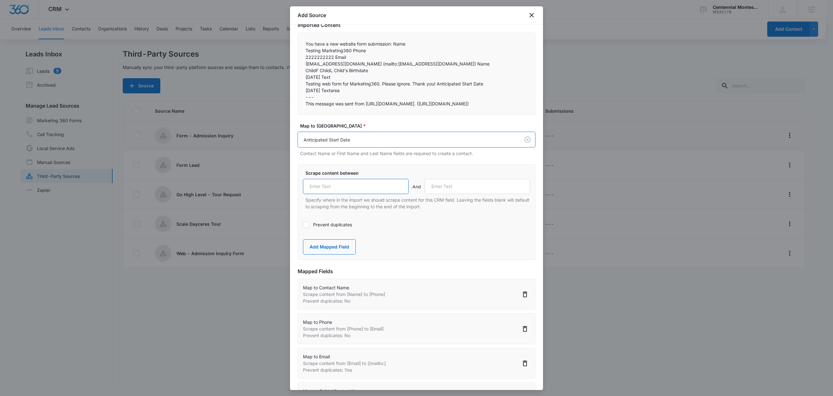
click at [347, 194] on input "text" at bounding box center [356, 186] width 106 height 15
paste input "Anticipated Start Date"
type input "Anticipated Start Date"
drag, startPoint x: 351, startPoint y: 91, endPoint x: 334, endPoint y: 92, distance: 16.5
click at [334, 92] on p "09/08/2025 Textarea" at bounding box center [417, 90] width 222 height 7
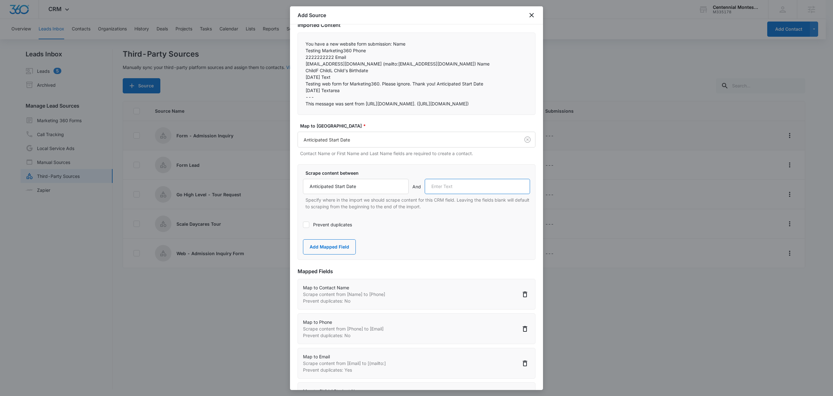
click at [454, 194] on input "text" at bounding box center [478, 186] width 106 height 15
paste input "Textarea"
type input "Textarea"
click at [342, 254] on button "Add Mapped Field" at bounding box center [329, 246] width 53 height 15
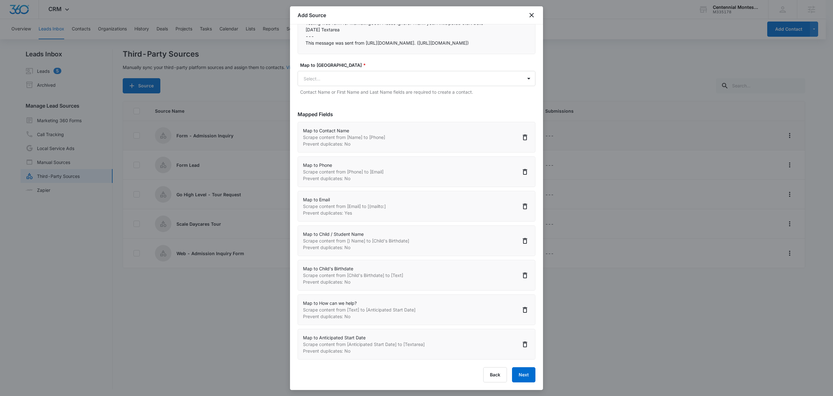
scroll to position [1, 0]
click at [512, 372] on button "Next" at bounding box center [523, 374] width 23 height 15
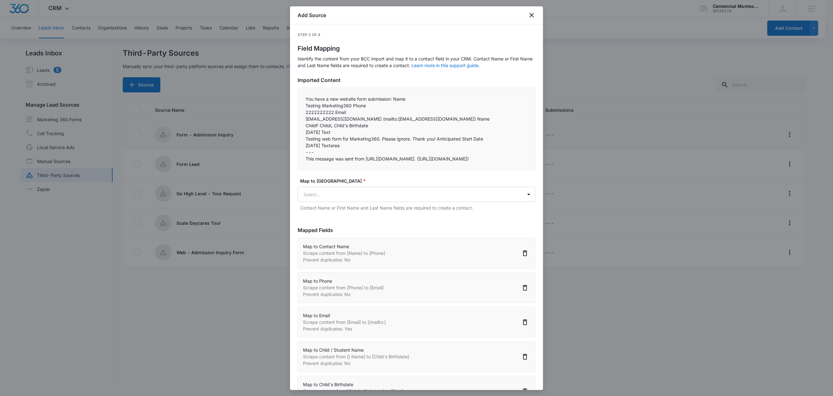
select select "77"
select select "184"
select select "185"
select select "365"
select select "366"
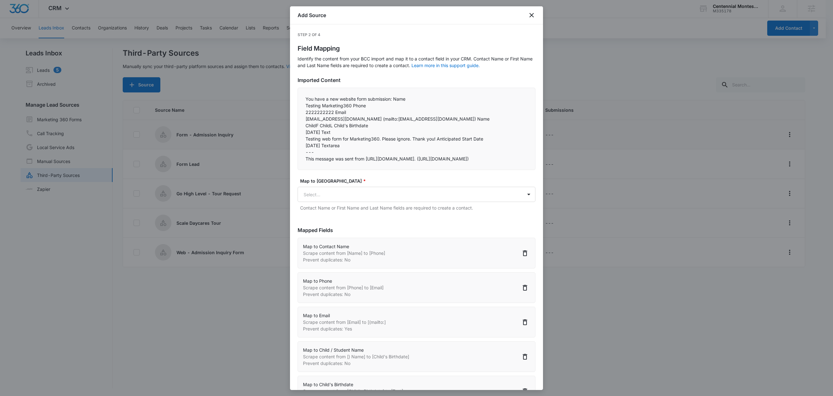
select select "349"
select select "367"
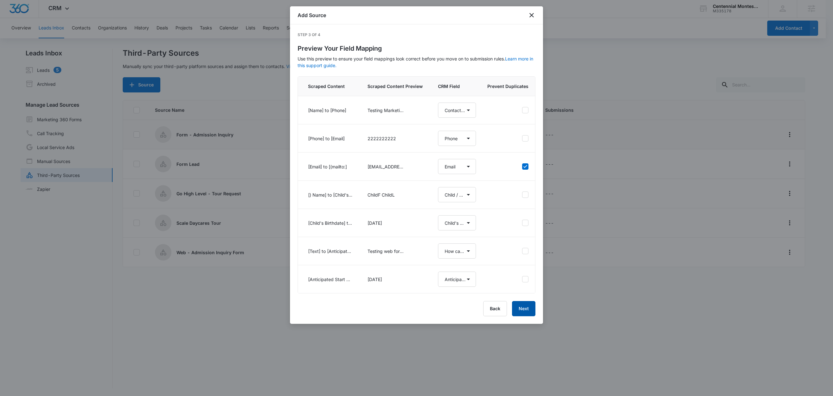
click at [522, 315] on button "Next" at bounding box center [523, 308] width 23 height 15
select select "77"
select select "184"
select select "185"
select select "365"
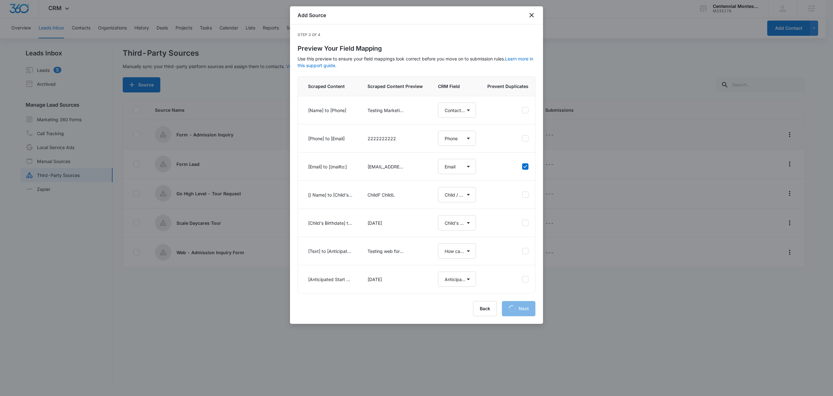
select select "366"
select select "349"
select select "367"
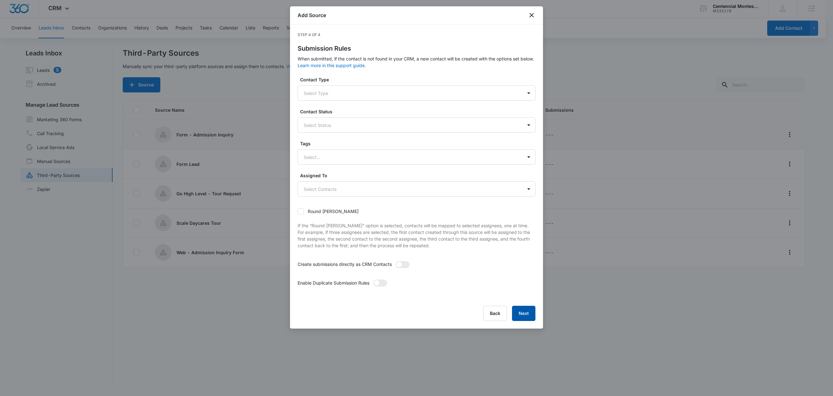
click at [522, 310] on button "Next" at bounding box center [523, 313] width 23 height 15
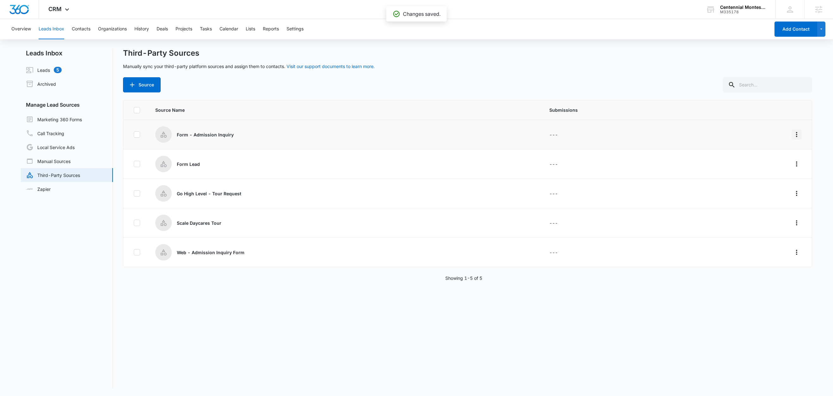
click at [796, 134] on icon "Overflow Menu" at bounding box center [796, 134] width 1 height 5
click at [770, 171] on div "Submission Rules" at bounding box center [762, 171] width 36 height 4
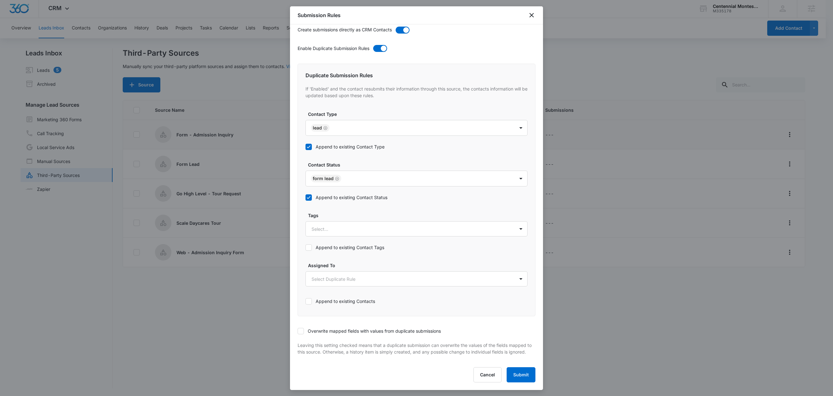
scroll to position [220, 0]
click at [483, 376] on button "Cancel" at bounding box center [488, 374] width 28 height 15
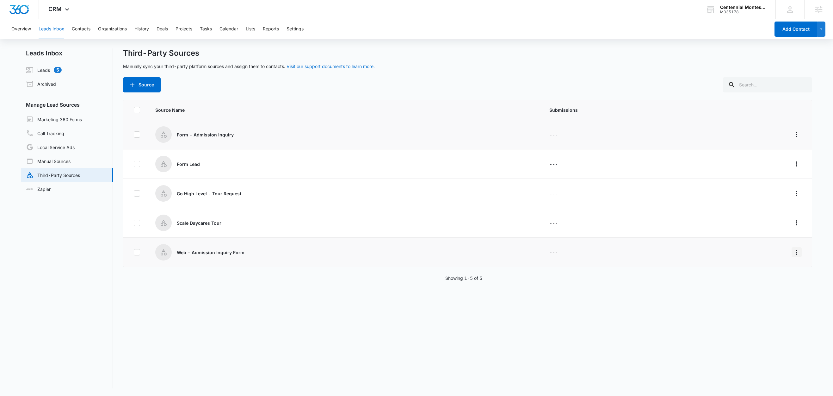
click at [793, 255] on icon "Overflow Menu" at bounding box center [797, 252] width 8 height 8
click at [759, 288] on div "Submission Rules" at bounding box center [762, 290] width 36 height 4
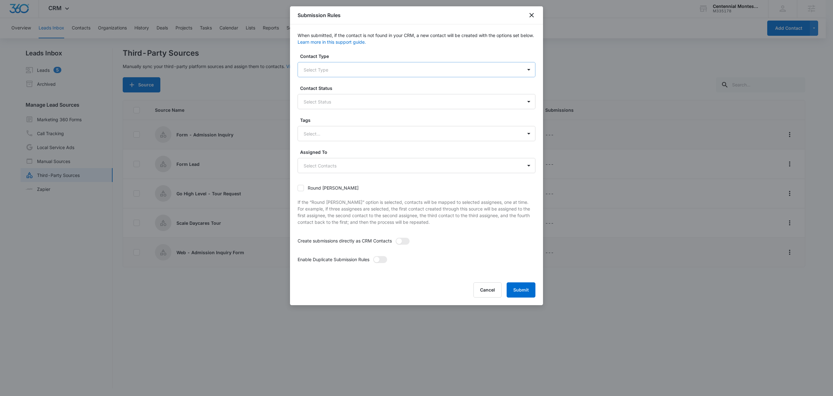
click at [334, 68] on div at bounding box center [409, 70] width 211 height 8
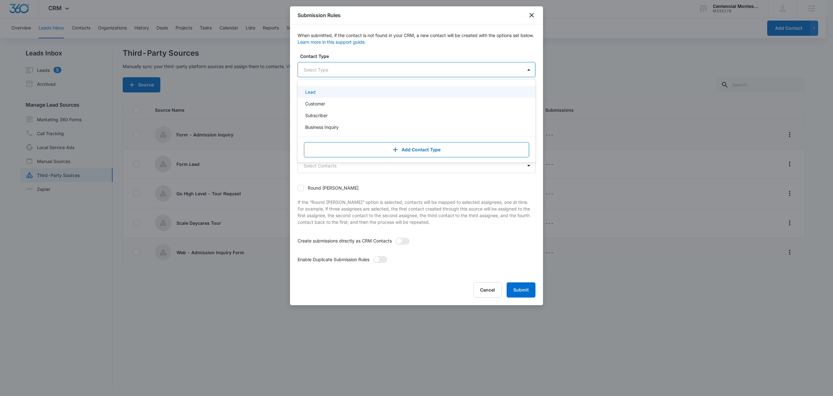
click at [317, 93] on div "Lead" at bounding box center [415, 92] width 221 height 7
click at [350, 61] on div "Contact Type option Lead, selected. Lead selected, 1 of 4. 4 results available.…" at bounding box center [417, 65] width 238 height 25
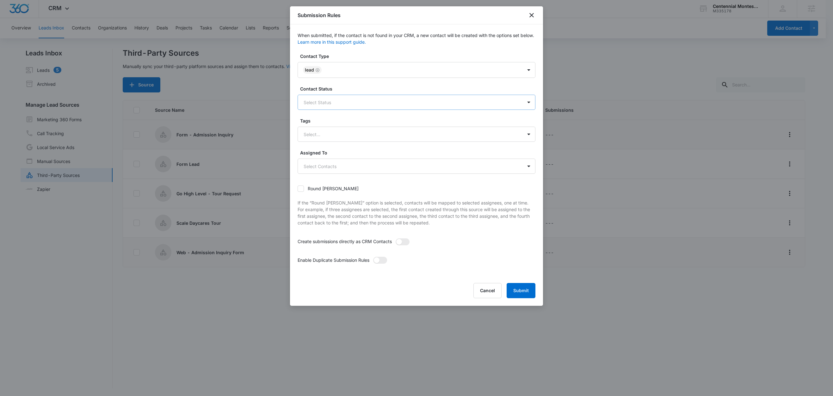
click at [321, 98] on div at bounding box center [409, 102] width 211 height 8
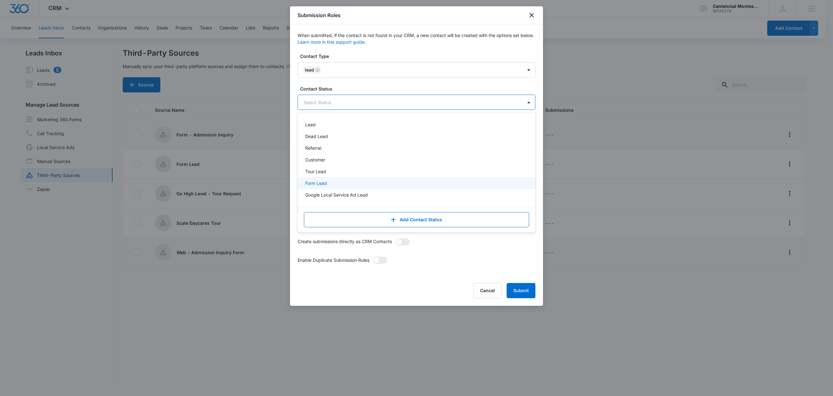
click at [313, 183] on p "Form Lead" at bounding box center [316, 183] width 22 height 7
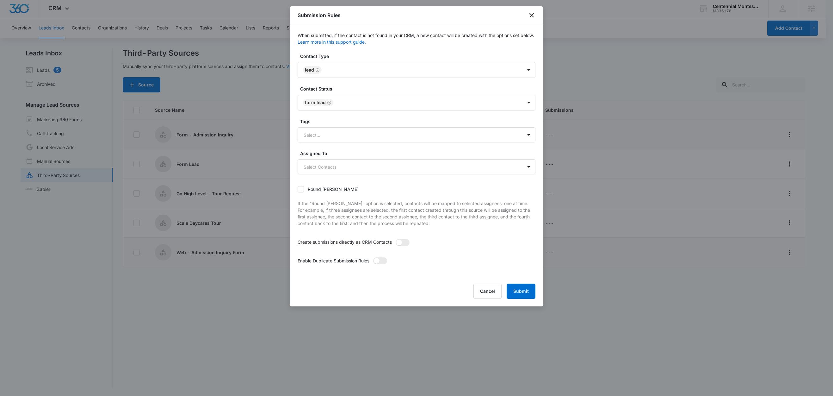
click at [354, 86] on label "Contact Status" at bounding box center [419, 88] width 238 height 7
click at [324, 135] on div at bounding box center [409, 135] width 211 height 8
type input "a"
click at [362, 156] on div "Admission Inquiry" at bounding box center [415, 157] width 221 height 7
click at [348, 121] on label "Tags" at bounding box center [419, 121] width 238 height 7
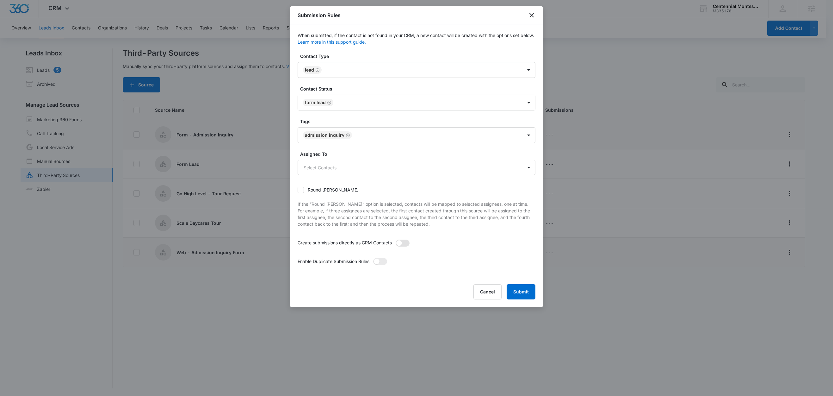
click at [403, 242] on span at bounding box center [403, 242] width 14 height 7
click at [395, 239] on input "checkbox" at bounding box center [395, 239] width 0 height 0
click at [382, 264] on span at bounding box center [380, 261] width 14 height 7
click at [373, 258] on input "checkbox" at bounding box center [373, 258] width 0 height 0
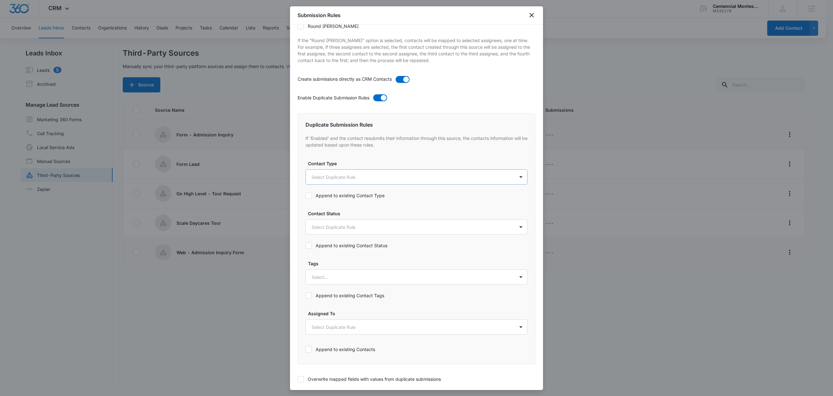
scroll to position [0, 0]
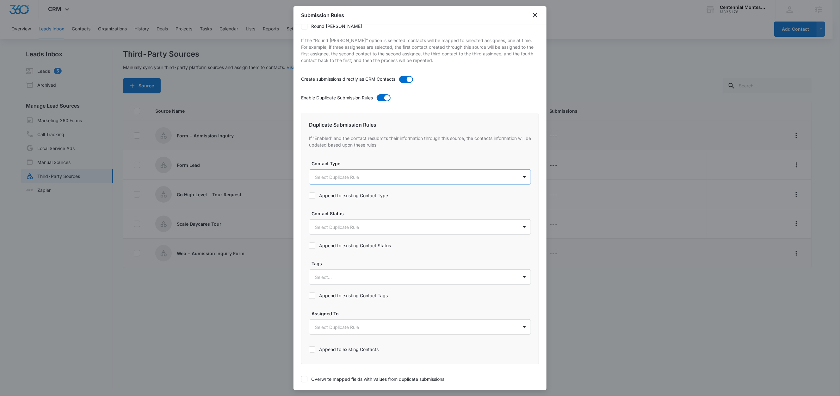
click at [330, 178] on body "CRM Apps Reputation Forms CRM Email Social Content Ads Intelligence Files Brand…" at bounding box center [420, 198] width 840 height 397
click at [332, 207] on div "Lead" at bounding box center [416, 212] width 214 height 12
click at [355, 168] on div at bounding box center [420, 198] width 840 height 396
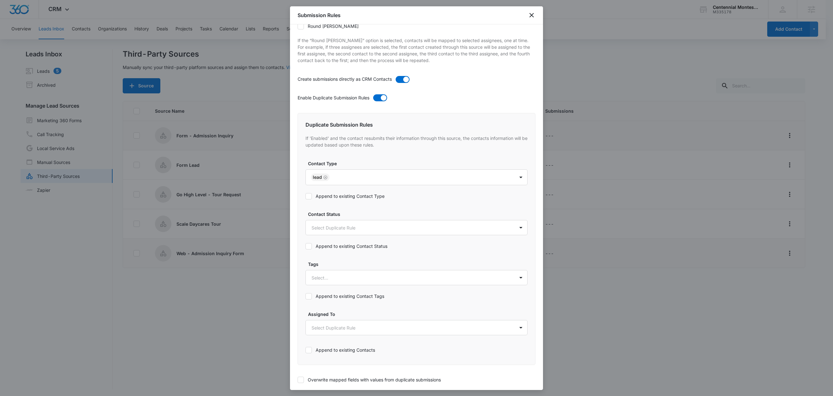
click at [345, 197] on label "Append to existing Contact Type" at bounding box center [417, 196] width 222 height 7
click at [306, 196] on input "Append to existing Contact Type" at bounding box center [306, 196] width 0 height 0
click at [343, 227] on body "CRM Apps Reputation Forms CRM Email Social Content Ads Intelligence Files Brand…" at bounding box center [416, 198] width 833 height 397
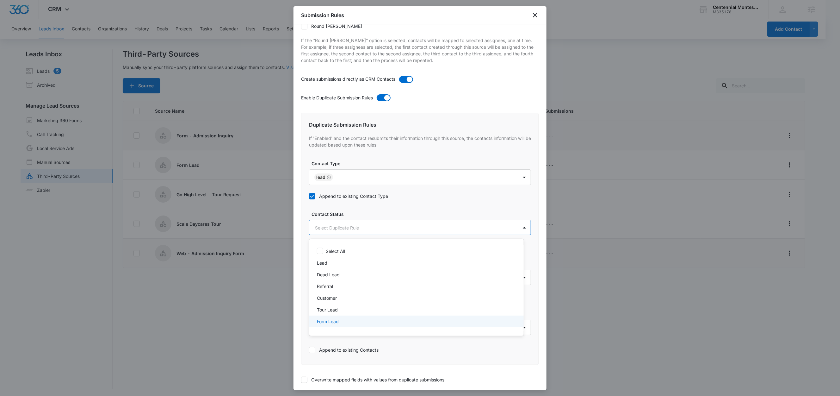
click at [334, 321] on p "Form Lead" at bounding box center [328, 321] width 22 height 7
click at [371, 215] on div at bounding box center [420, 198] width 840 height 396
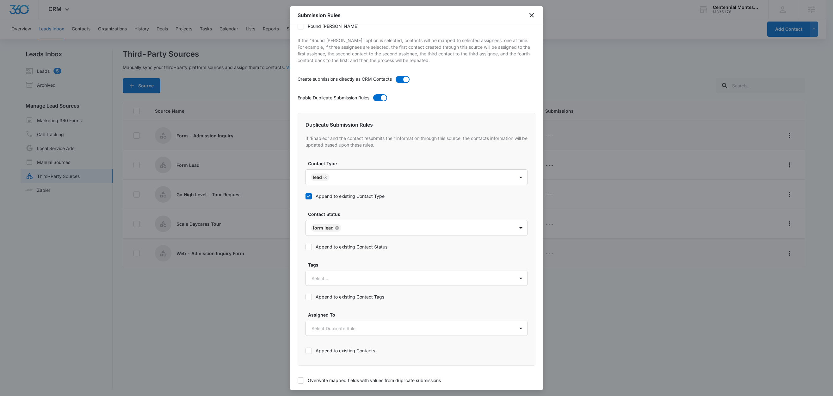
click at [357, 246] on label "Append to existing Contact Status" at bounding box center [417, 246] width 222 height 7
click at [306, 247] on input "Append to existing Contact Status" at bounding box center [306, 247] width 0 height 0
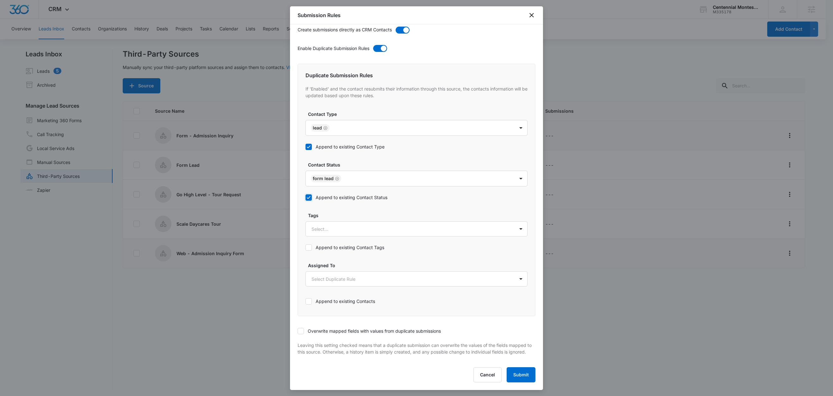
scroll to position [221, 0]
click at [336, 225] on div at bounding box center [409, 229] width 195 height 8
type input "a"
click at [332, 248] on p "Admission Inquiry" at bounding box center [331, 251] width 37 height 7
click at [345, 211] on label "Tags" at bounding box center [419, 214] width 222 height 7
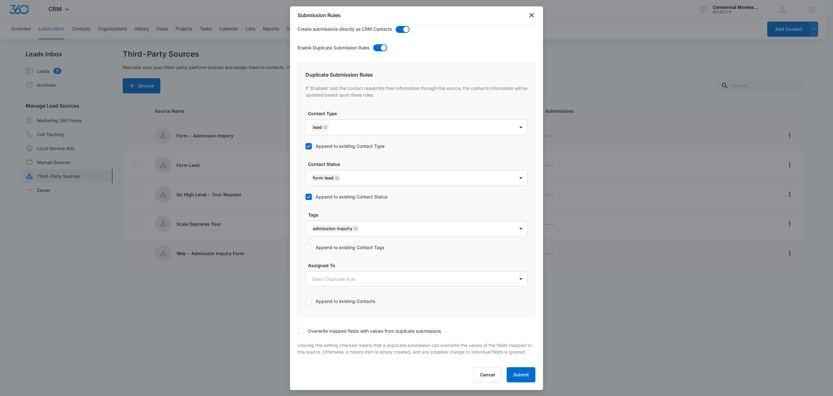
click at [339, 244] on label "Append to existing Contact Tags" at bounding box center [417, 247] width 222 height 7
click at [306, 247] on input "Append to existing Contact Tags" at bounding box center [306, 247] width 0 height 0
click at [303, 328] on icon at bounding box center [301, 331] width 6 height 6
click at [298, 331] on input "Overwrite mapped fields with values from duplicate submissions" at bounding box center [298, 331] width 0 height 0
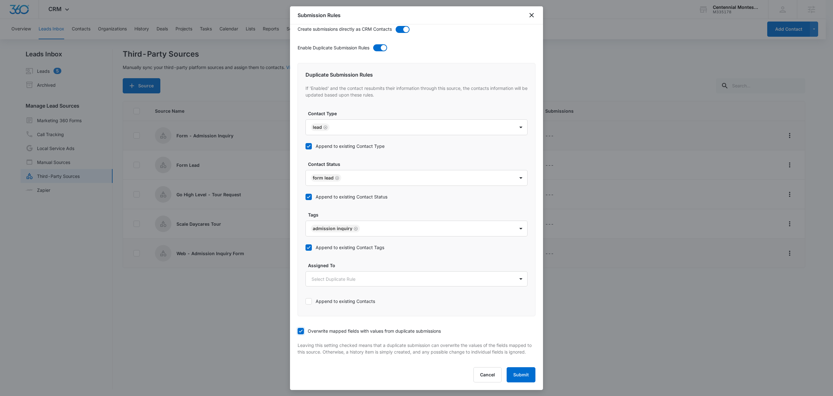
scroll to position [1, 0]
click at [519, 376] on button "Submit" at bounding box center [521, 374] width 29 height 15
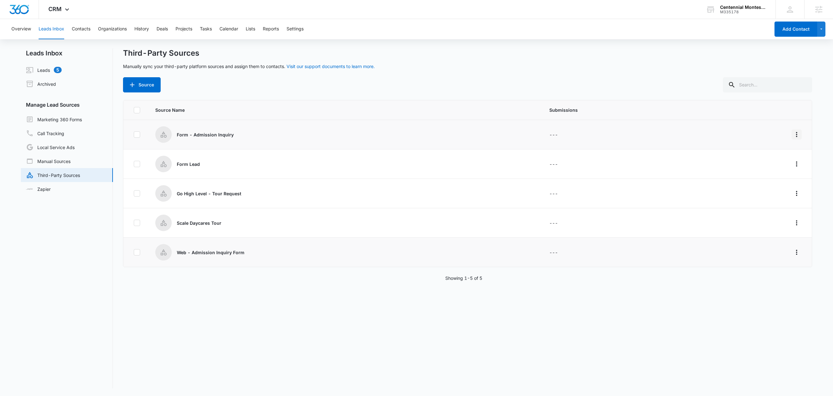
click at [793, 131] on icon "Overflow Menu" at bounding box center [797, 135] width 8 height 8
click at [763, 190] on div "Delete" at bounding box center [762, 190] width 36 height 4
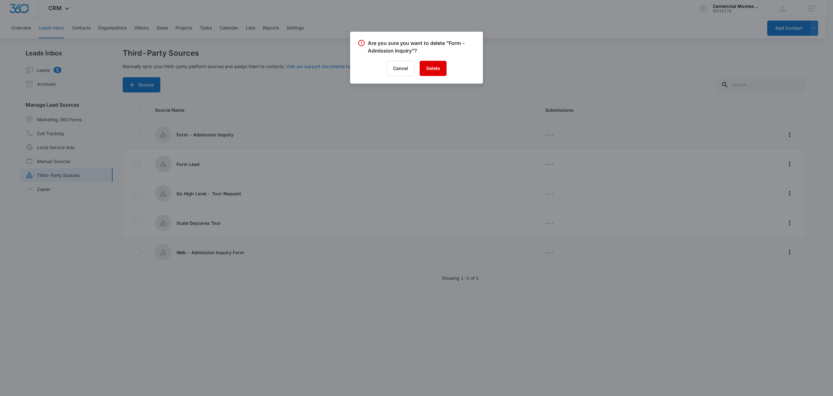
click at [436, 71] on button "Delete" at bounding box center [433, 68] width 27 height 15
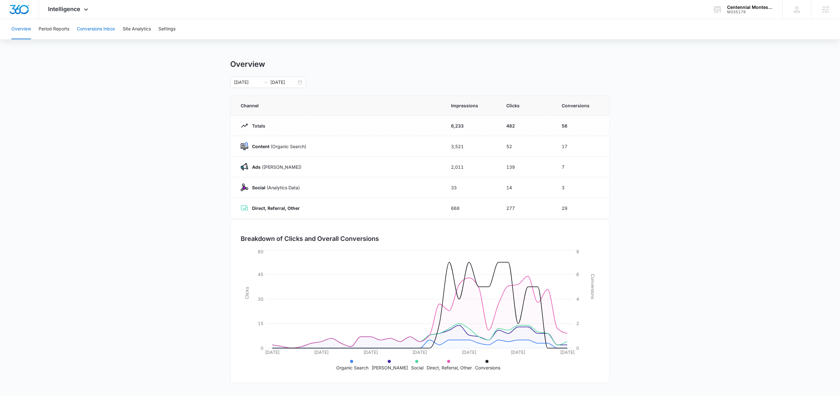
click at [90, 32] on button "Conversions Inbox" at bounding box center [96, 29] width 38 height 20
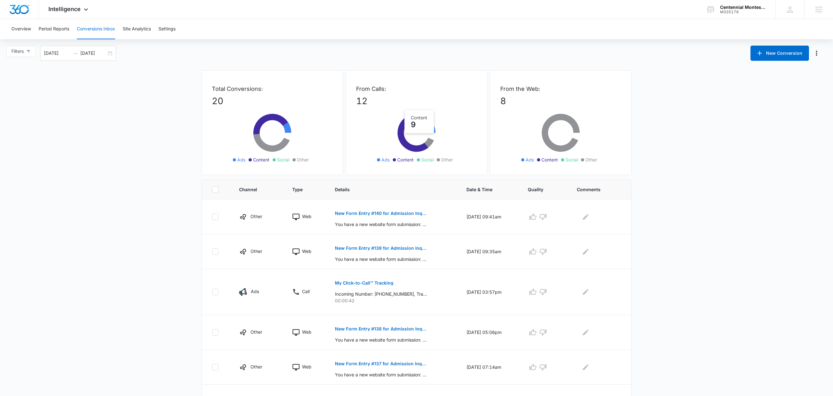
scroll to position [2, 0]
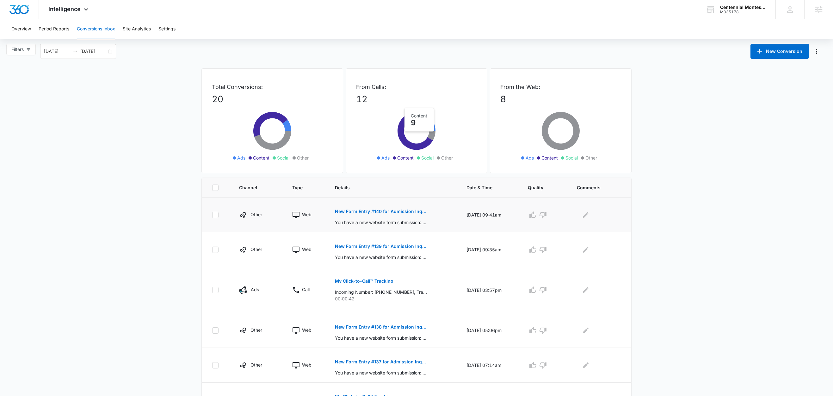
click at [389, 212] on p "New Form Entry #140 for Admission Inquiry" at bounding box center [381, 211] width 92 height 4
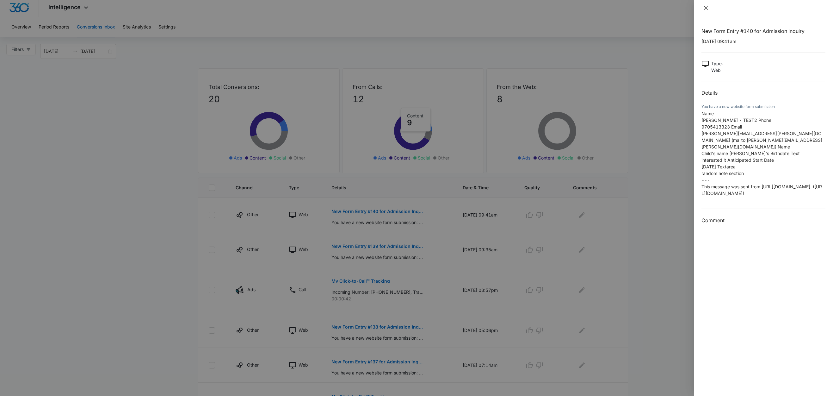
click at [705, 9] on icon "close" at bounding box center [706, 8] width 4 height 4
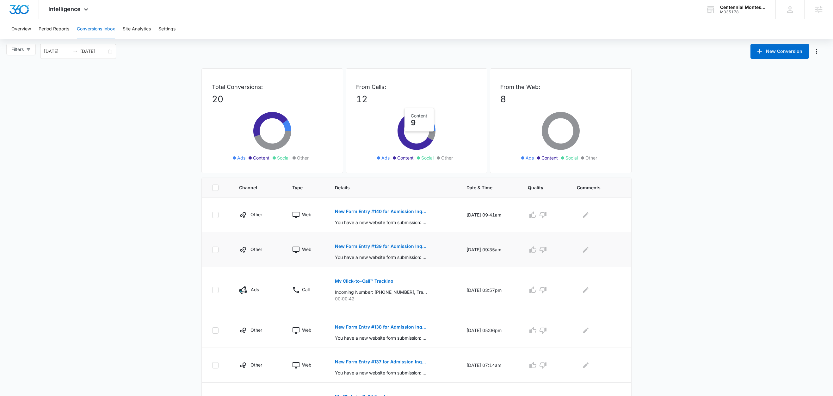
click at [406, 250] on button "New Form Entry #139 for Admission Inquiry" at bounding box center [381, 246] width 92 height 15
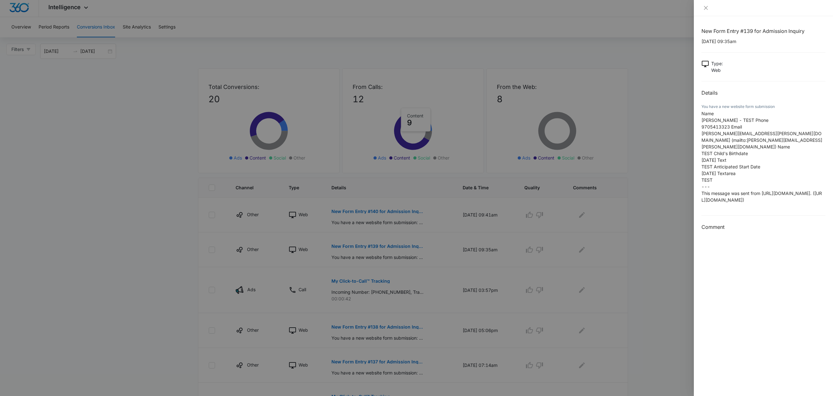
click at [711, 7] on div at bounding box center [764, 8] width 124 height 6
click at [709, 7] on button "Close" at bounding box center [706, 8] width 9 height 6
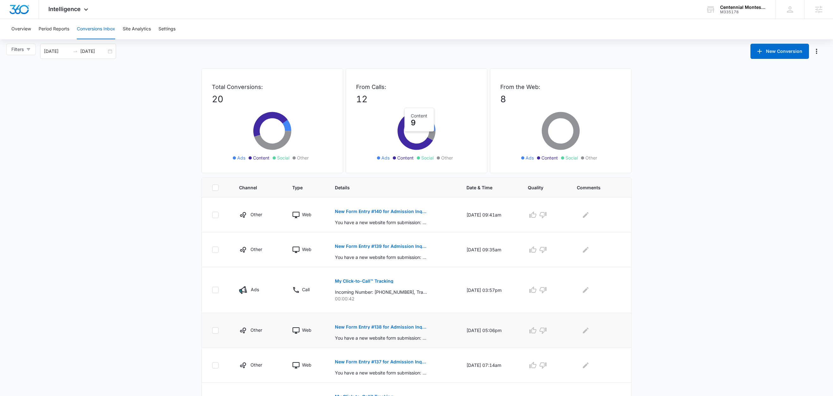
click at [369, 326] on p "New Form Entry #138 for Admission Inquiry" at bounding box center [381, 327] width 92 height 4
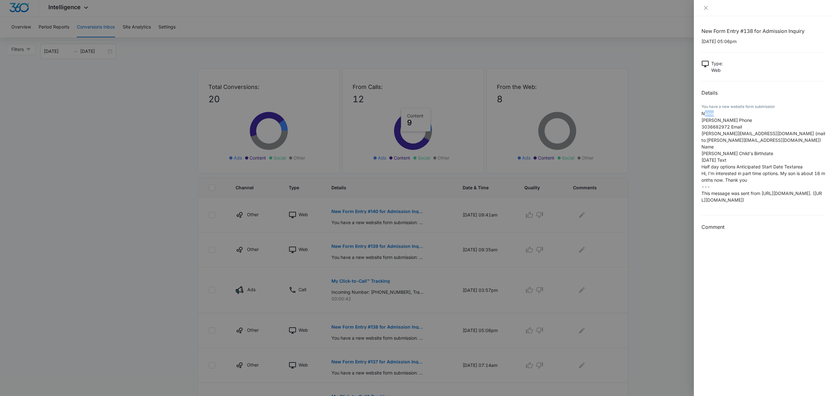
drag, startPoint x: 704, startPoint y: 116, endPoint x: 717, endPoint y: 115, distance: 12.8
click at [717, 115] on p "Name Olga Zhivnitskaya Phone 3036682972 Email olga_zhivnitskaya@hotmail.com (ma…" at bounding box center [764, 156] width 124 height 93
drag, startPoint x: 739, startPoint y: 120, endPoint x: 748, endPoint y: 121, distance: 9.3
click at [748, 121] on span "Olga Zhivnitskaya Phone" at bounding box center [727, 119] width 51 height 5
click at [707, 8] on icon "close" at bounding box center [706, 7] width 5 height 5
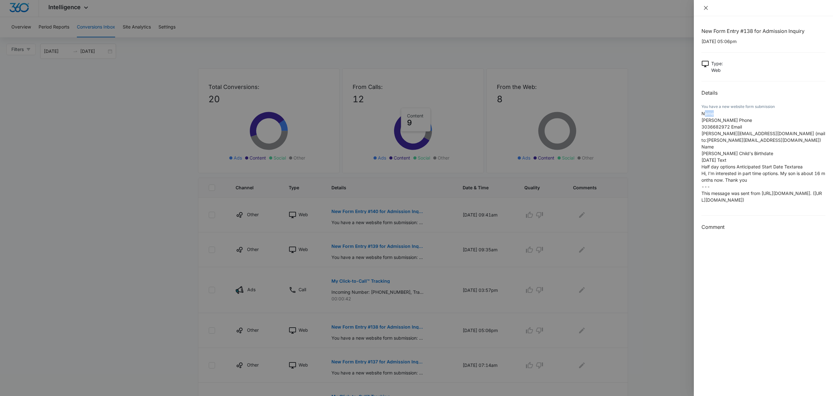
click at [707, 8] on icon "close" at bounding box center [706, 7] width 5 height 5
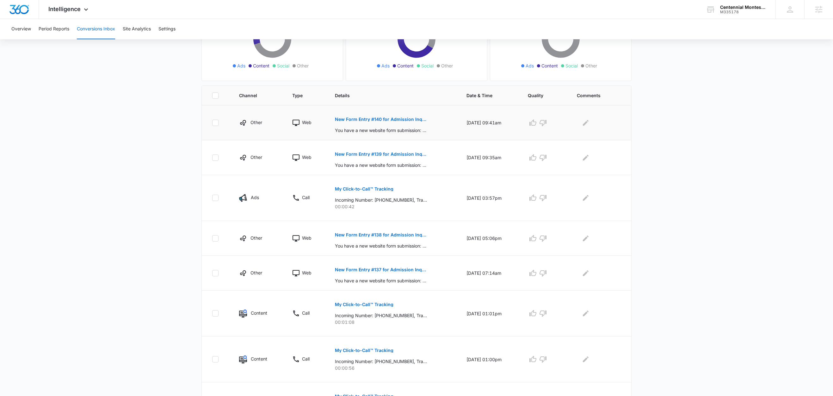
scroll to position [104, 0]
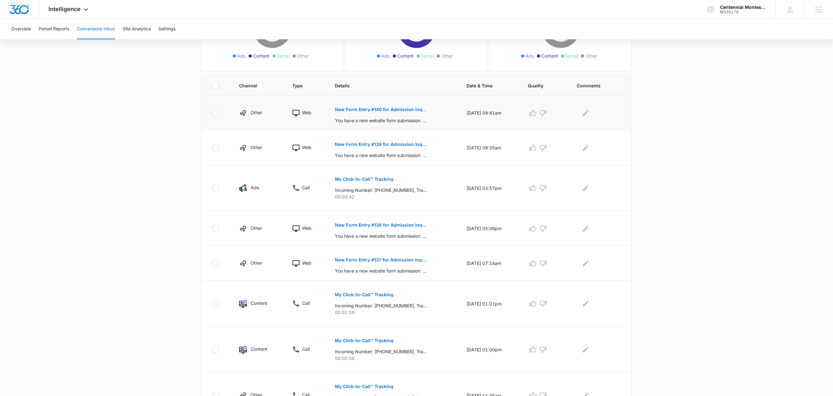
click at [383, 111] on p "New Form Entry #140 for Admission Inquiry" at bounding box center [381, 109] width 92 height 4
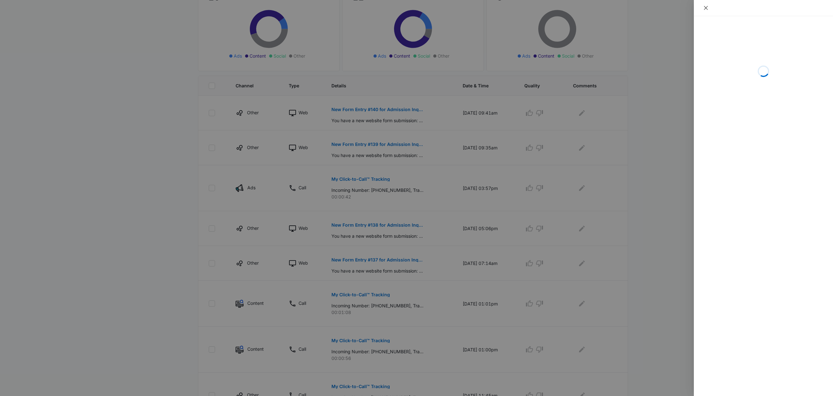
click at [707, 11] on button "Close" at bounding box center [706, 8] width 9 height 6
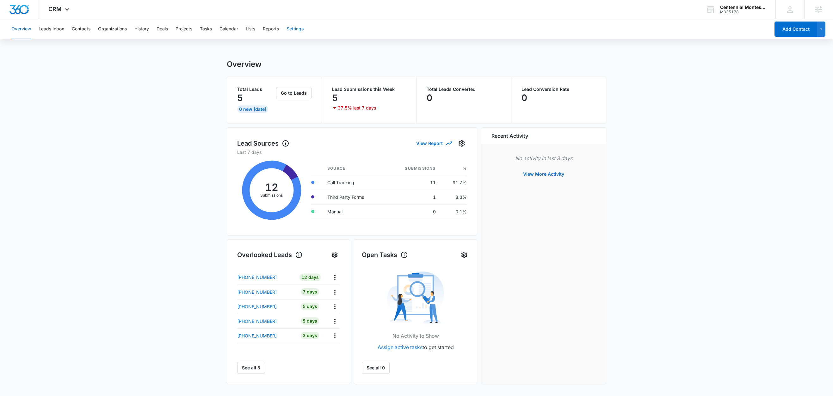
click at [299, 30] on button "Settings" at bounding box center [295, 29] width 17 height 20
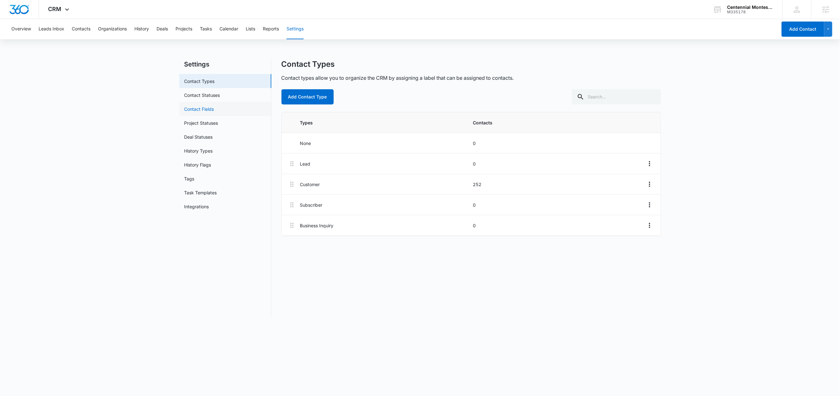
click at [208, 109] on link "Contact Fields" at bounding box center [199, 109] width 30 height 7
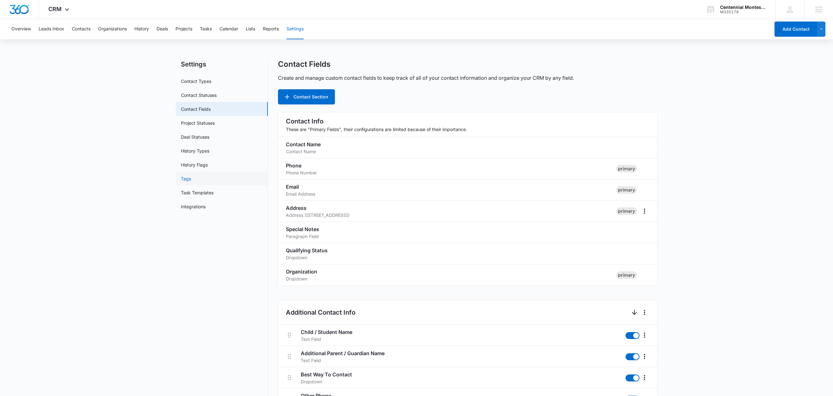
click at [184, 182] on link "Tags" at bounding box center [186, 178] width 10 height 7
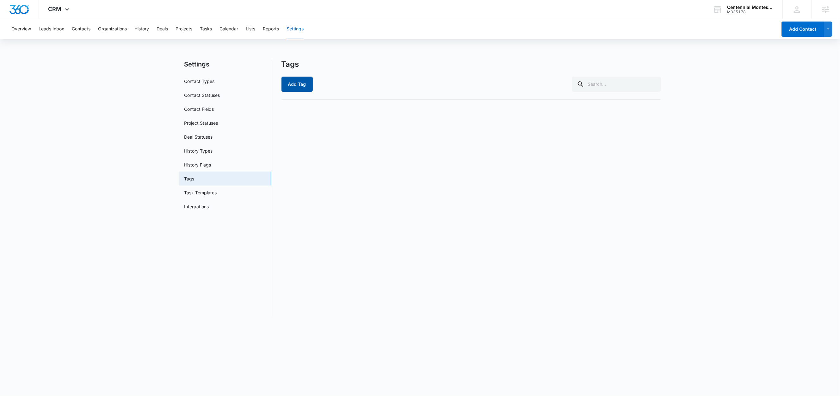
click at [306, 86] on button "Add Tag" at bounding box center [297, 84] width 31 height 15
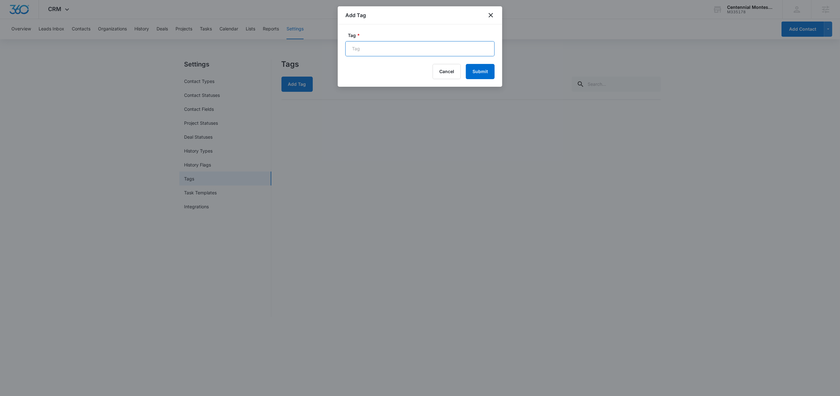
click at [375, 51] on input "Tag *" at bounding box center [419, 48] width 149 height 15
paste input "Admission Inquiry"
type input "Admission Inquiry"
click at [485, 70] on button "Submit" at bounding box center [480, 71] width 29 height 15
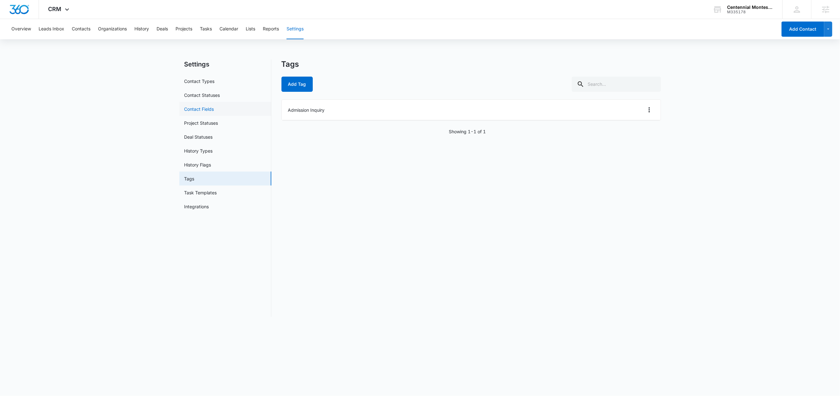
click at [214, 112] on link "Contact Fields" at bounding box center [199, 109] width 30 height 7
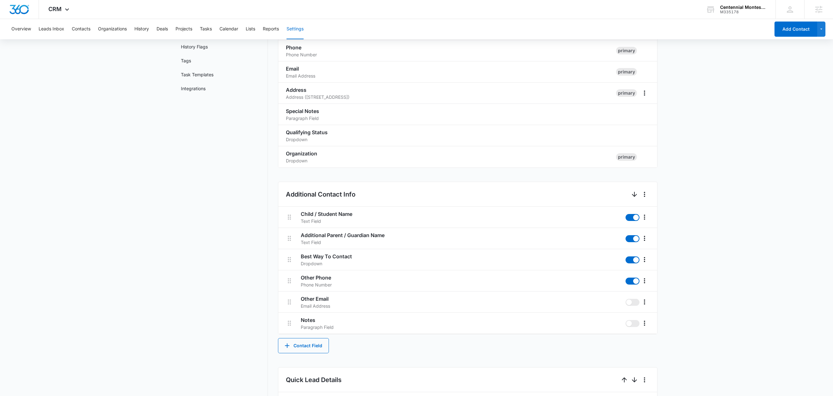
scroll to position [132, 0]
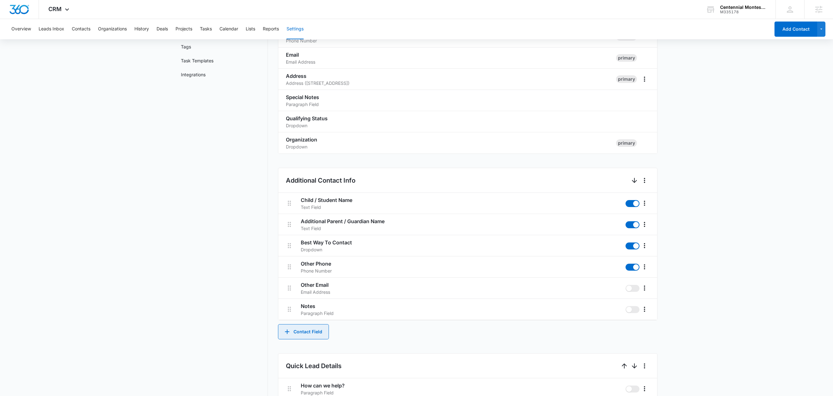
click at [309, 330] on button "Contact Field" at bounding box center [303, 331] width 51 height 15
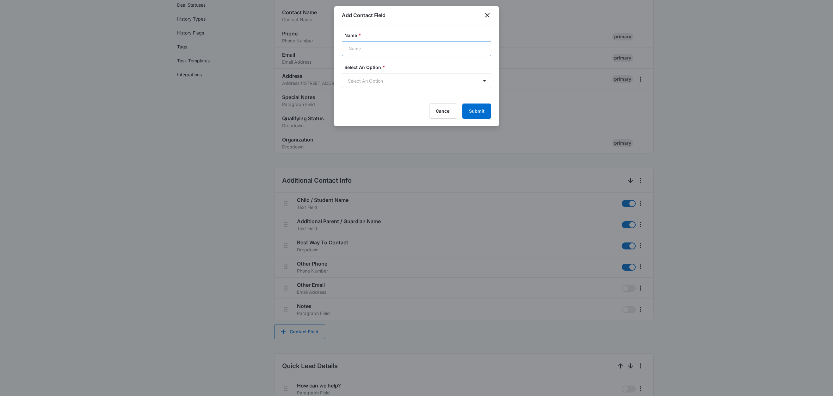
click at [366, 50] on input "Name *" at bounding box center [416, 48] width 149 height 15
paste input "Child's Birthdate"
type input "Child's Birthdate"
click at [380, 82] on body "CRM Apps Reputation Forms CRM Email Social Content Ads Intelligence Files Brand…" at bounding box center [416, 258] width 833 height 780
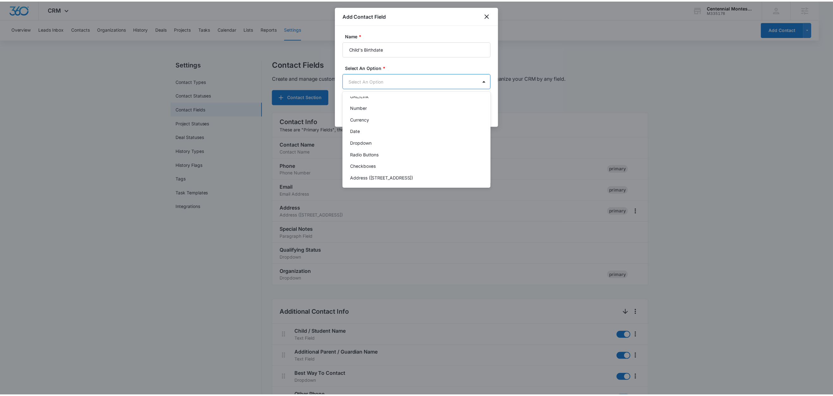
scroll to position [69, 0]
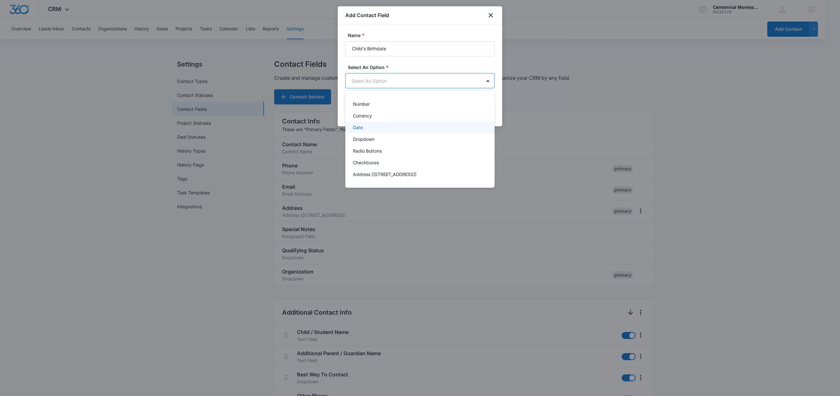
click at [383, 132] on div "Date" at bounding box center [419, 127] width 149 height 12
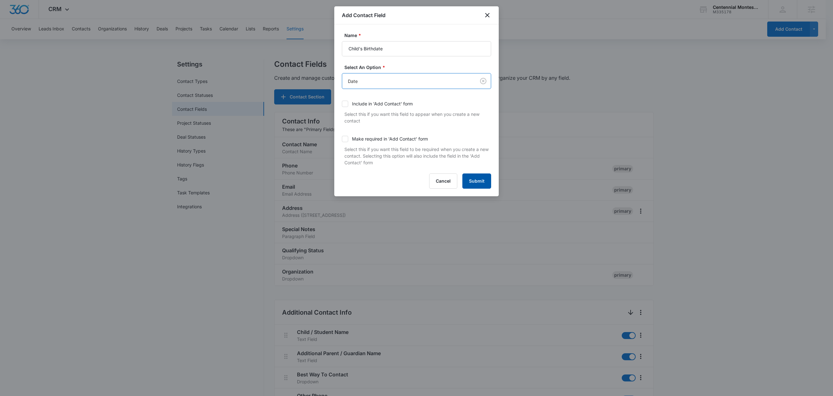
click at [479, 182] on button "Submit" at bounding box center [477, 180] width 29 height 15
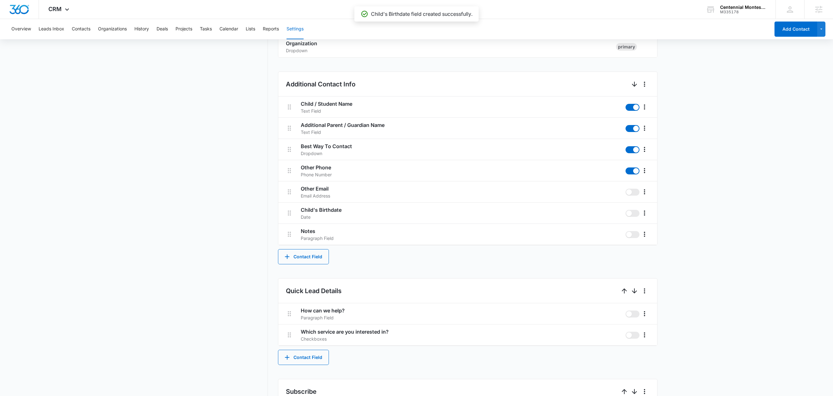
scroll to position [228, 0]
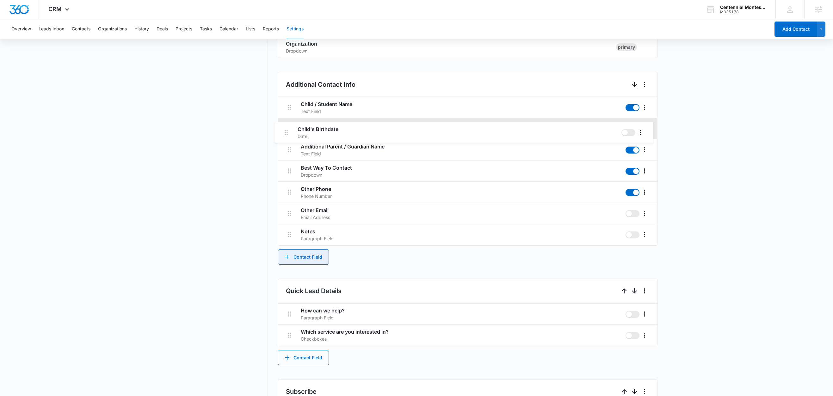
drag, startPoint x: 290, startPoint y: 213, endPoint x: 286, endPoint y: 129, distance: 84.2
click at [286, 129] on div "Child / Student Name Text Field Additional Parent / Guardian Name Text Field Be…" at bounding box center [467, 171] width 379 height 148
click at [303, 255] on button "Contact Field" at bounding box center [303, 256] width 51 height 15
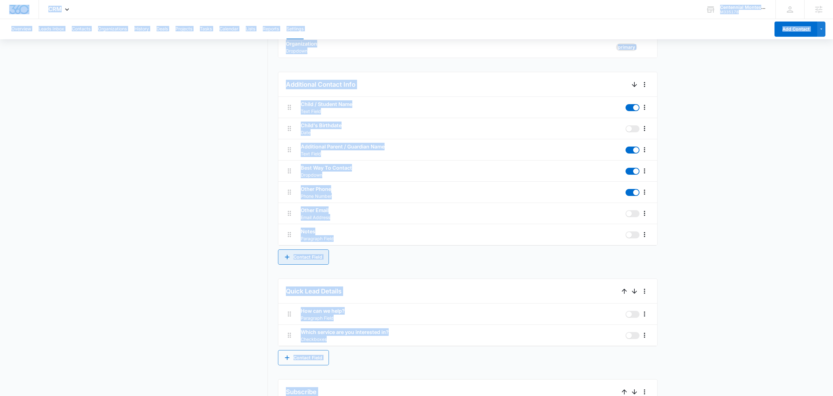
click at [305, 255] on button "Contact Field" at bounding box center [303, 256] width 51 height 15
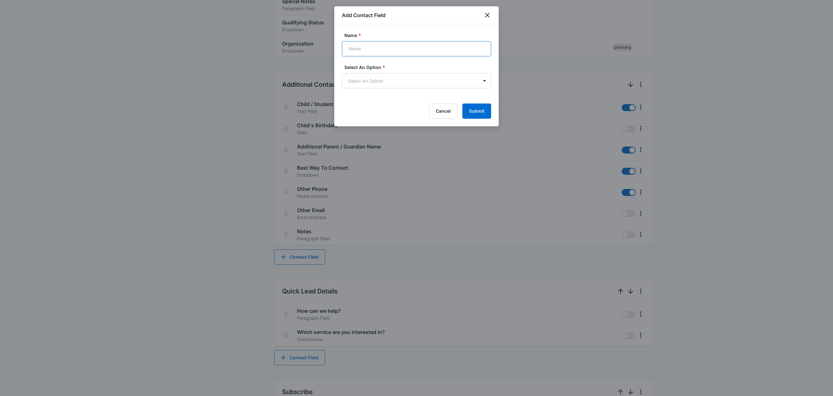
click at [400, 50] on input "Name *" at bounding box center [416, 48] width 149 height 15
paste input "Anticipated Start Date"
type input "Anticipated Start Date"
click at [362, 80] on body "CRM Apps Reputation Forms CRM Email Social Content Ads Intelligence Files Brand…" at bounding box center [416, 173] width 833 height 802
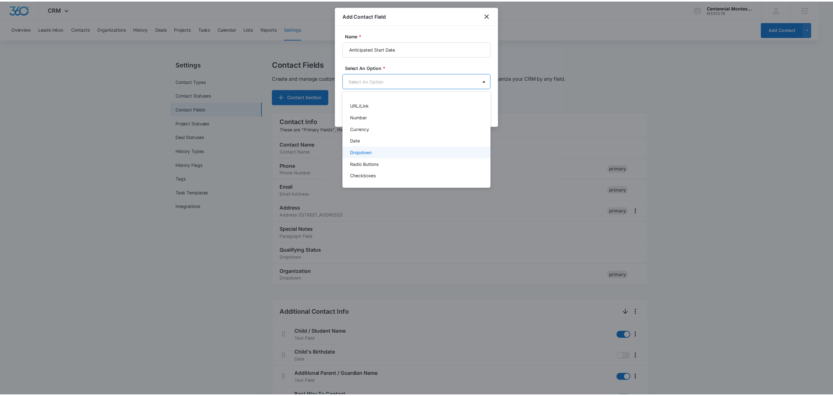
scroll to position [57, 0]
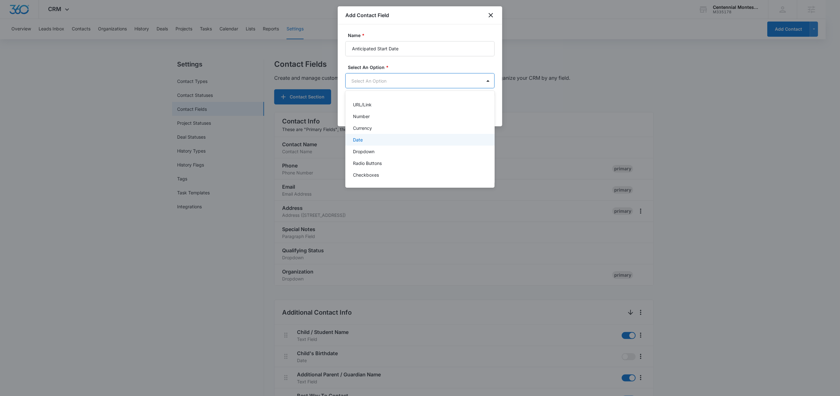
click at [359, 136] on p "Date" at bounding box center [358, 139] width 10 height 7
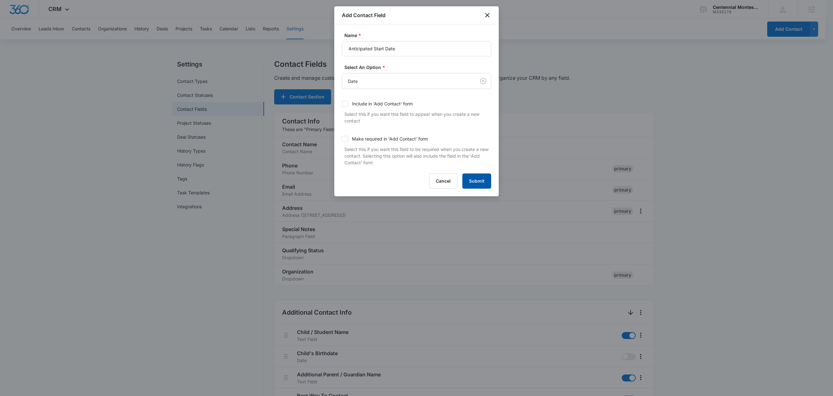
click at [476, 183] on button "Submit" at bounding box center [477, 180] width 29 height 15
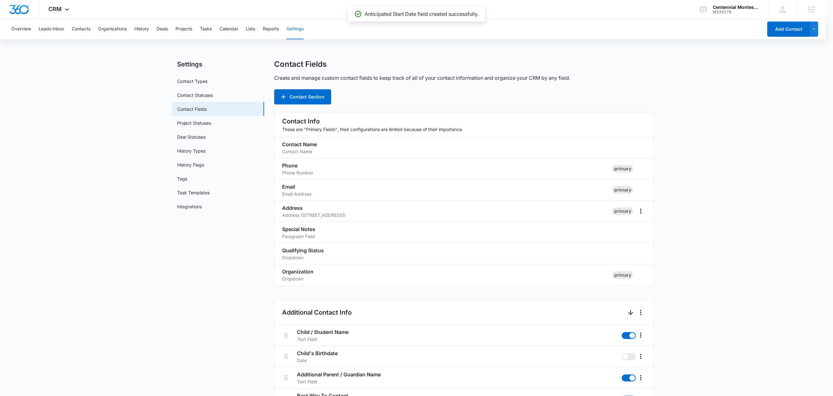
scroll to position [308, 0]
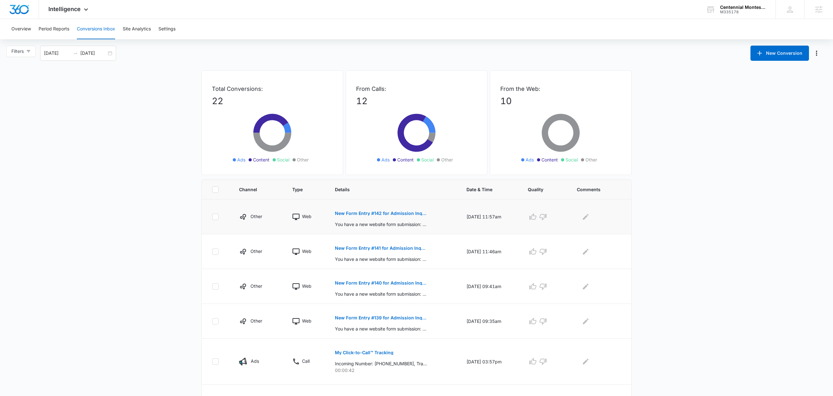
click at [370, 212] on p "New Form Entry #142 for Admission Inquiry" at bounding box center [381, 213] width 92 height 4
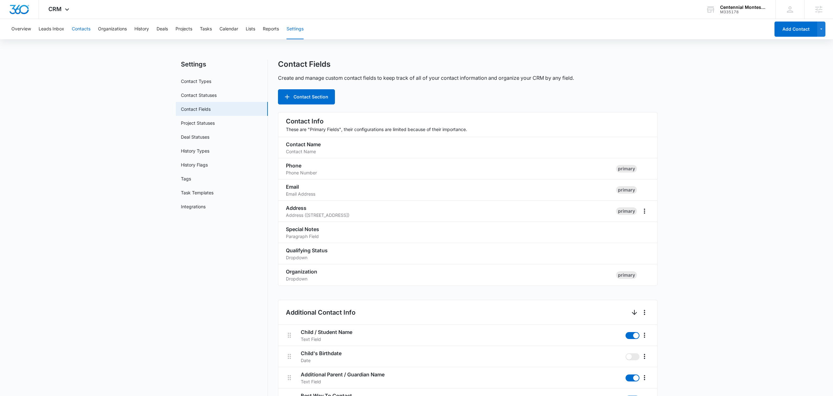
click at [84, 32] on button "Contacts" at bounding box center [81, 29] width 19 height 20
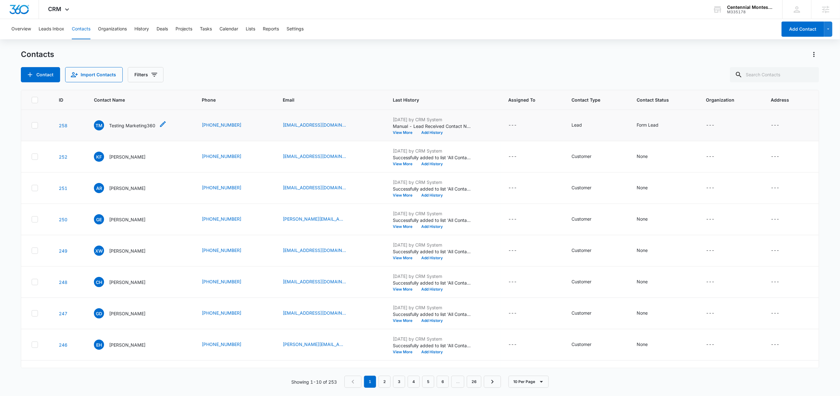
click at [138, 124] on p "Testing Marketing360" at bounding box center [132, 125] width 46 height 7
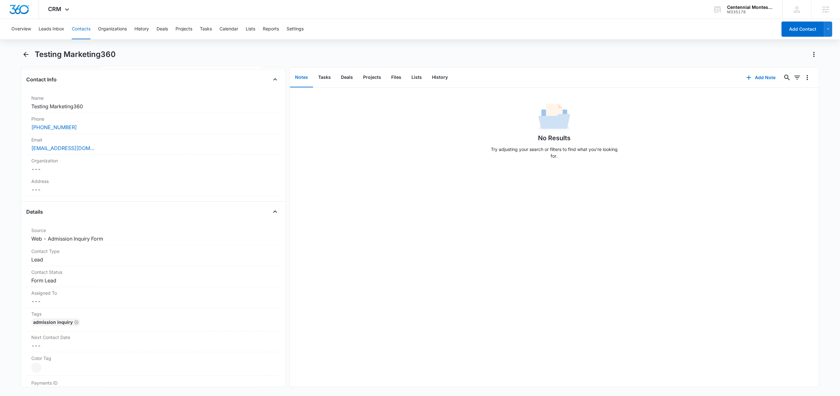
scroll to position [91, 0]
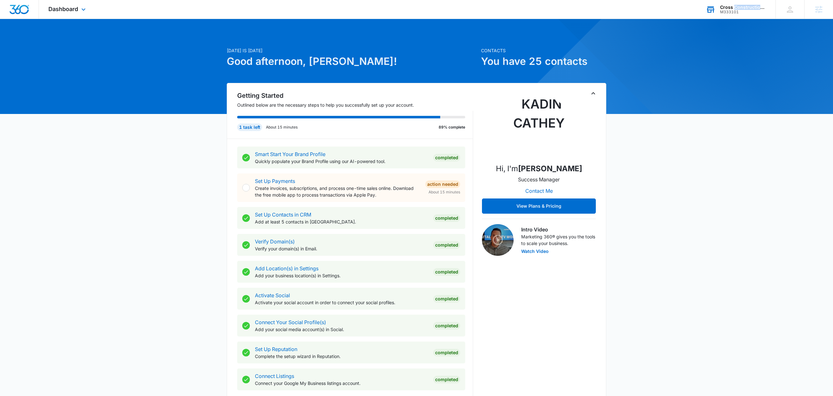
click at [757, 7] on div "Cross Construction Co. Inc" at bounding box center [743, 7] width 46 height 5
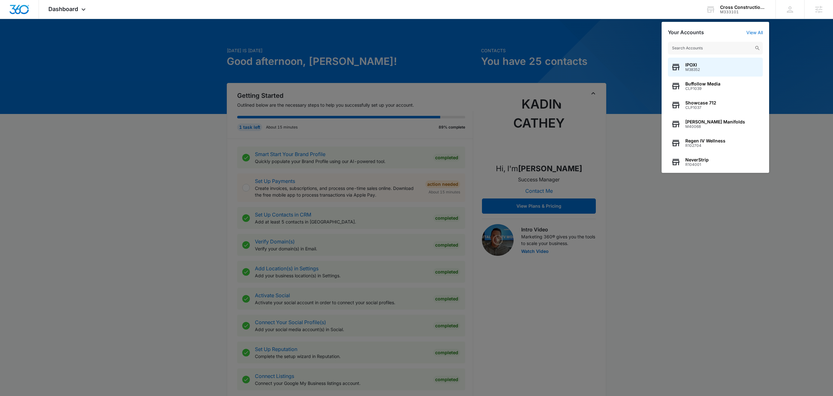
click at [799, 32] on div at bounding box center [416, 198] width 833 height 396
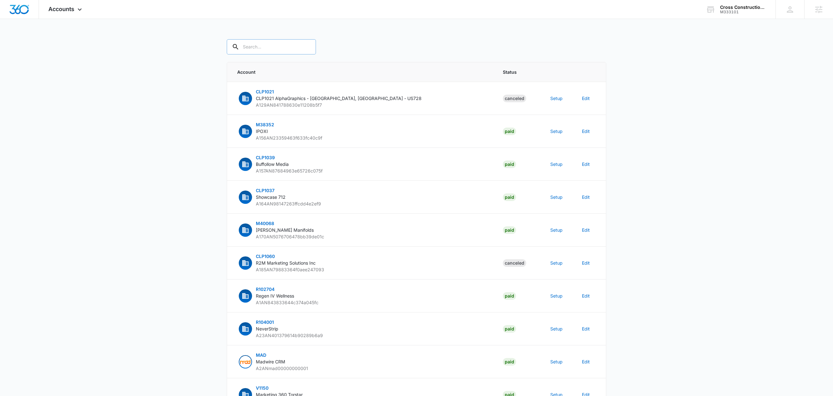
click at [257, 49] on input "text" at bounding box center [271, 46] width 89 height 15
paste input "M333101"
type input "M333101"
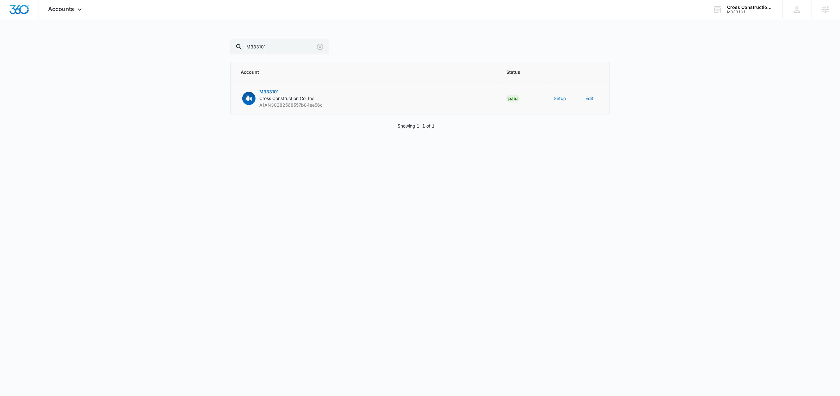
click at [558, 97] on button "Setup" at bounding box center [560, 98] width 12 height 7
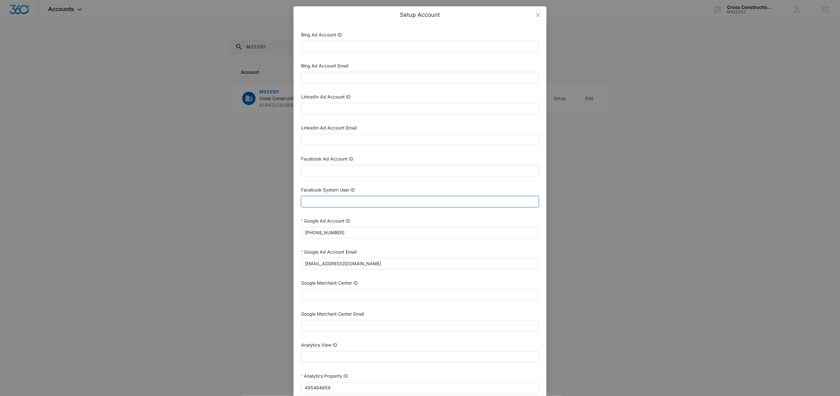
click at [357, 201] on input "Facebook System User ID" at bounding box center [420, 201] width 238 height 11
type input "1023954259108897"
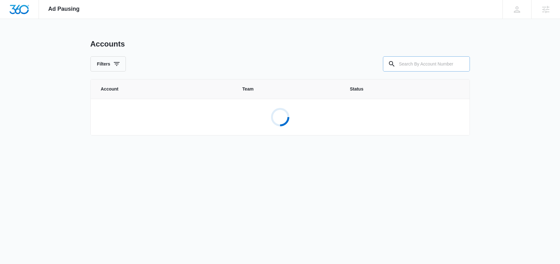
click at [437, 62] on input "text" at bounding box center [426, 63] width 87 height 15
paste input "M333101"
type input "M333101"
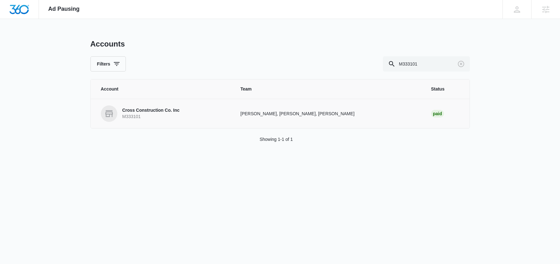
click at [176, 112] on p "Cross Construction Co. Inc" at bounding box center [150, 110] width 57 height 6
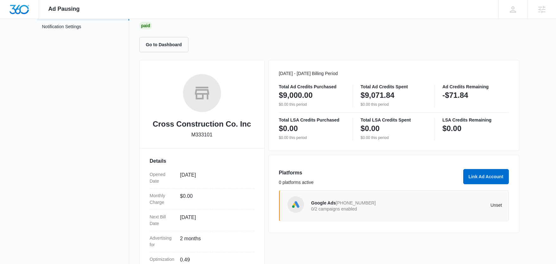
scroll to position [117, 0]
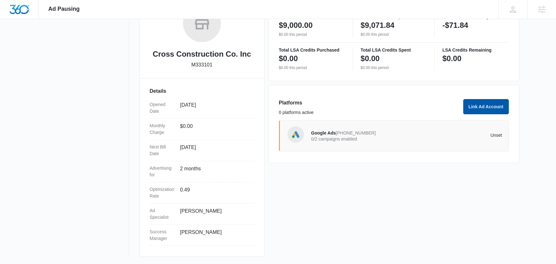
click at [486, 106] on button "Link Ad Account" at bounding box center [486, 106] width 46 height 15
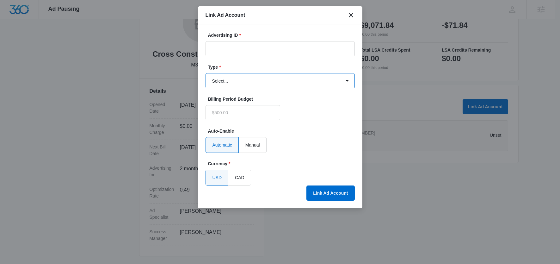
click at [233, 82] on select "Select... Bing Ads Facebook Ads Google Ads" at bounding box center [280, 80] width 149 height 15
type input "$0.00"
select select "facebook"
click at [206, 73] on select "Select... Bing Ads Facebook Ads Google Ads" at bounding box center [280, 80] width 149 height 15
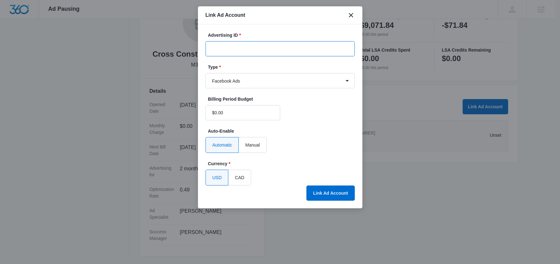
click at [238, 48] on input "Advertising ID *" at bounding box center [280, 48] width 149 height 15
paste input "1681275595779678"
type input "1681275595779678"
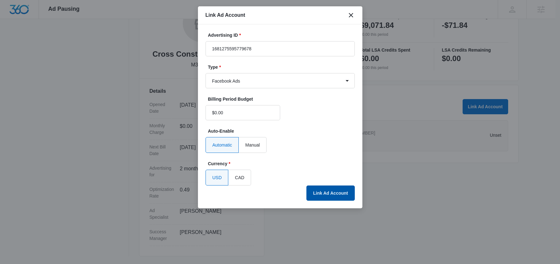
click at [322, 191] on button "Link Ad Account" at bounding box center [331, 192] width 48 height 15
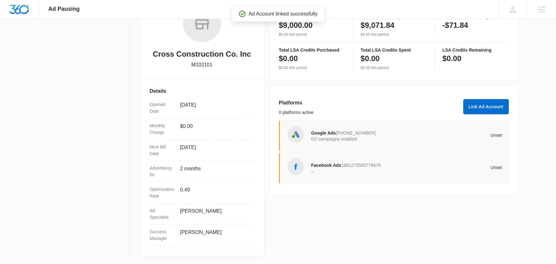
scroll to position [116, 0]
